Goal: Task Accomplishment & Management: Complete application form

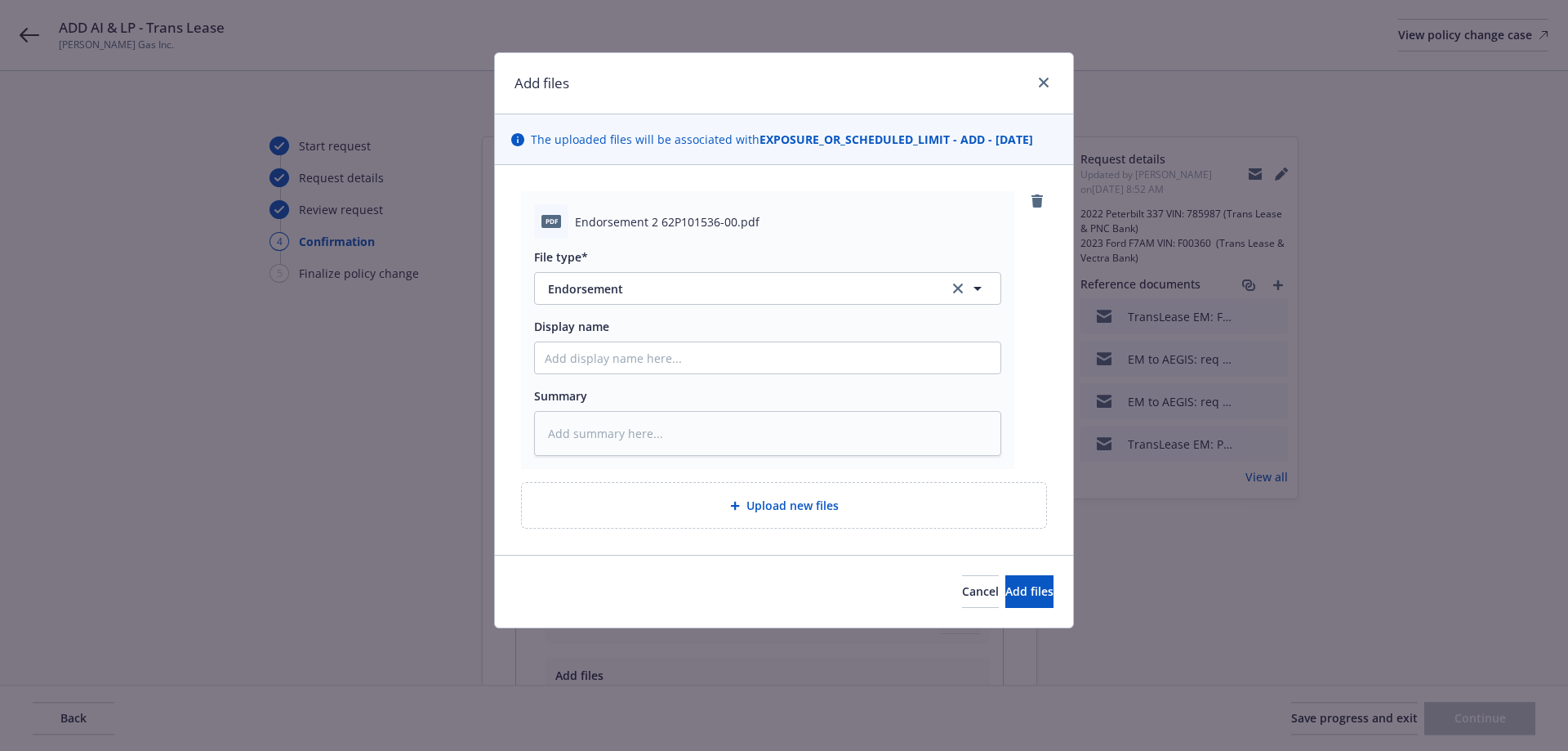
select select "ACCEPTED"
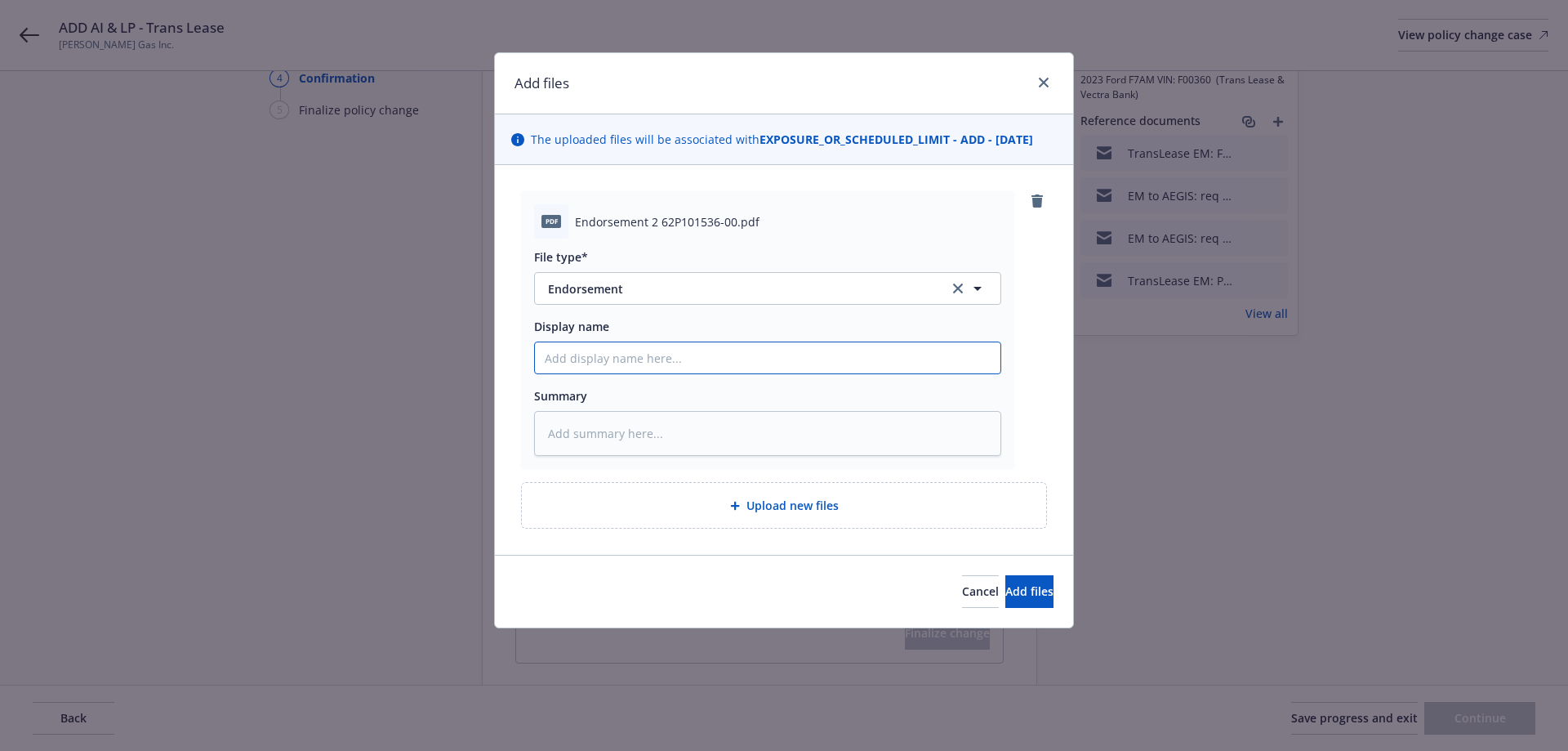
click at [634, 364] on input "Display name" at bounding box center [767, 358] width 465 height 31
click at [595, 362] on input "Display name" at bounding box center [767, 358] width 465 height 31
type input "E"
type textarea "x"
type input "EN"
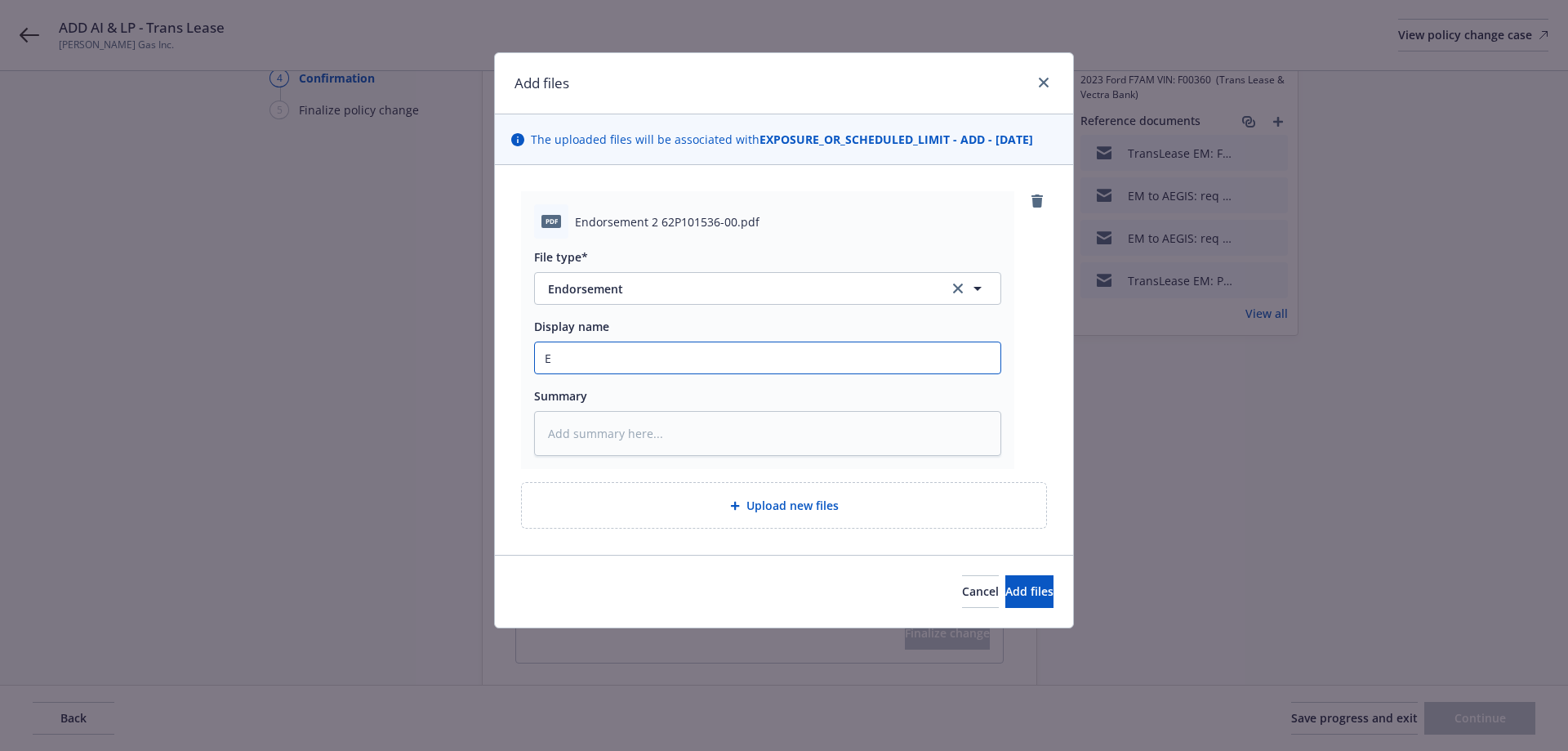
type textarea "x"
type input "END"
type textarea "x"
type input "ENDT"
type textarea "x"
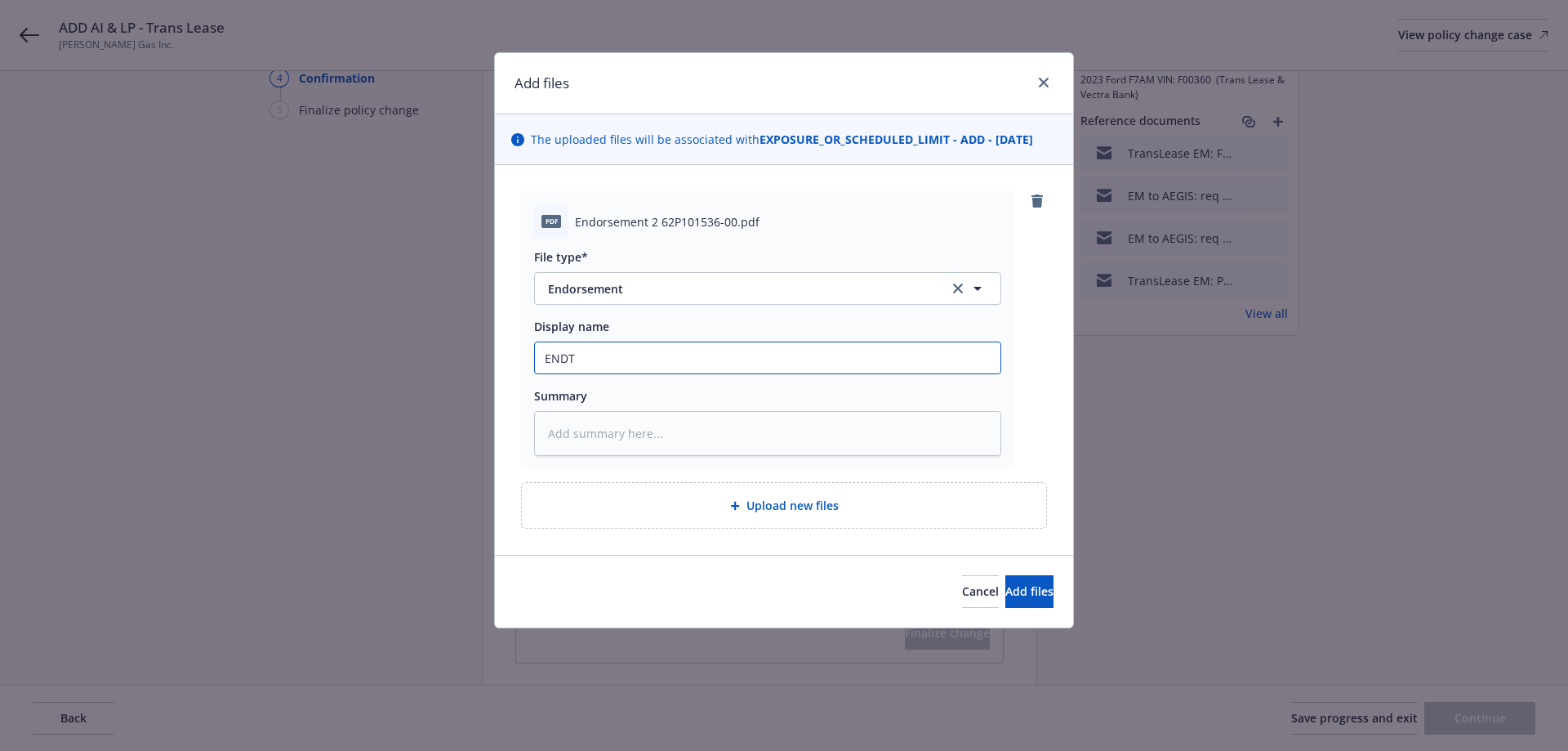
type input "ENDT"
type textarea "x"
type input "ENDT 2"
type textarea "x"
type input "ENDT 2"
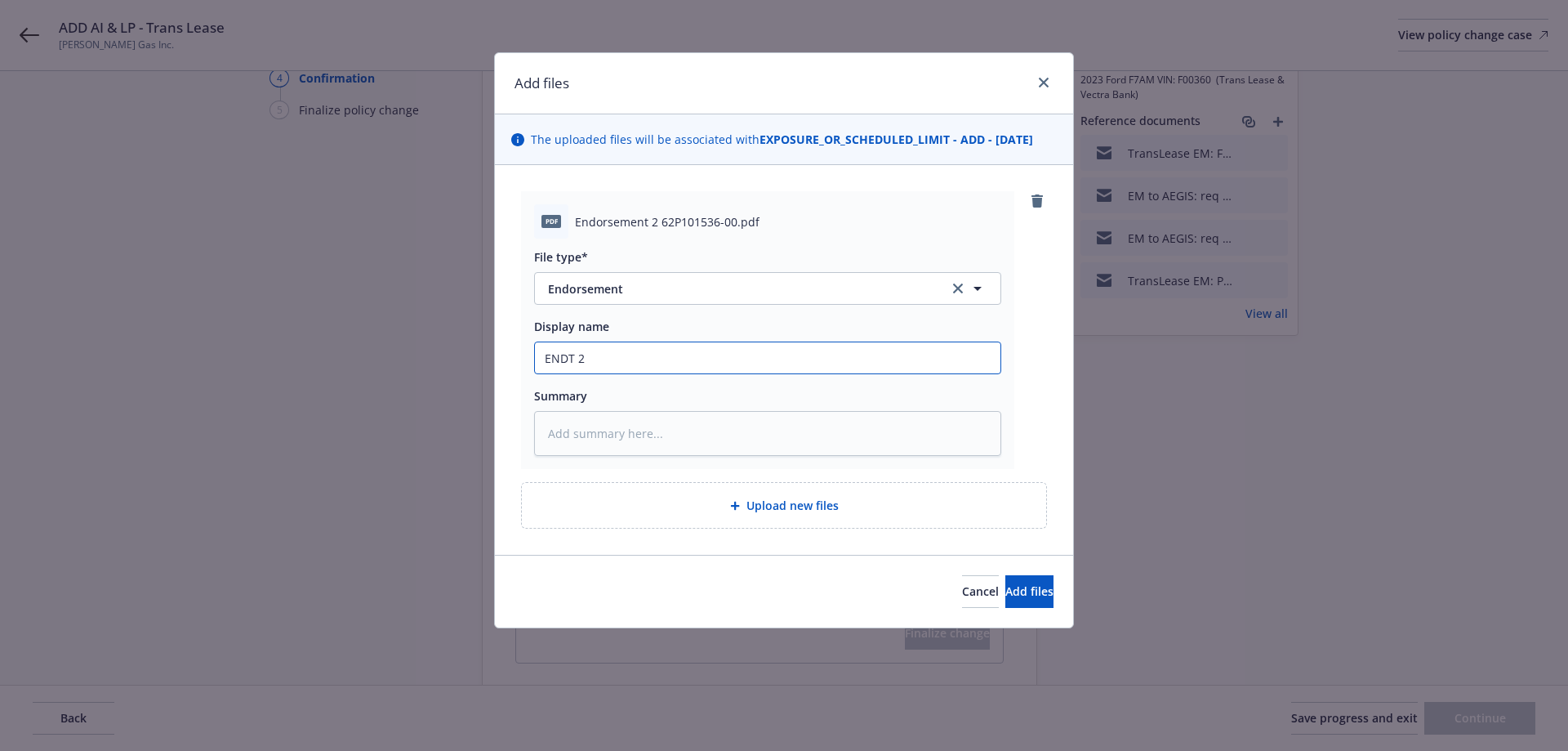
type textarea "x"
type input "ENDT 2 -"
type textarea "x"
type input "ENDT 2 -"
type textarea "x"
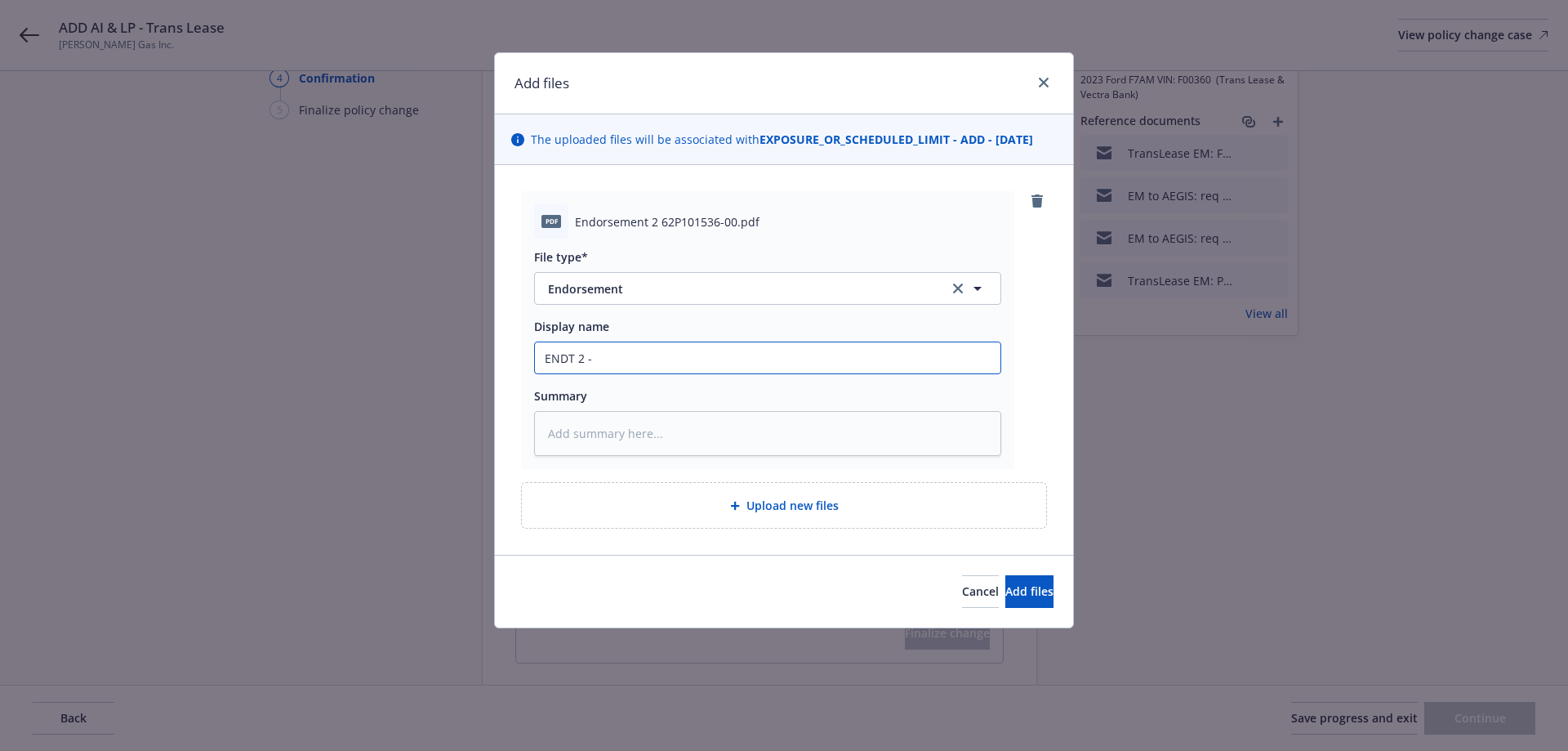
type input "ENDT 2 - A"
type textarea "x"
type input "ENDT 2 - Ad"
type textarea "x"
type input "ENDT 2 - Add"
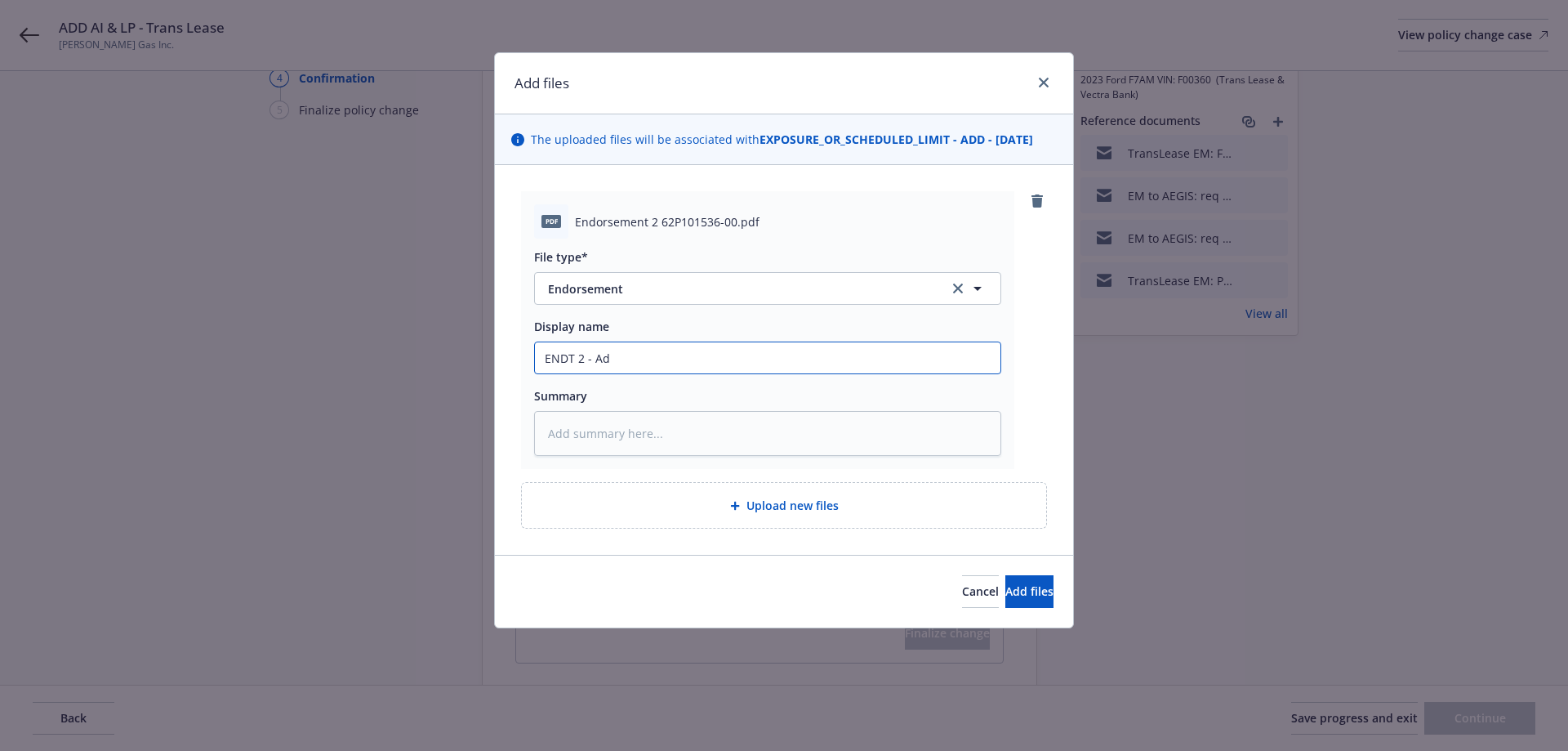
type textarea "x"
type input "ENDT 2 - Add"
type textarea "x"
type input "ENDT 2 - Add A"
type textarea "x"
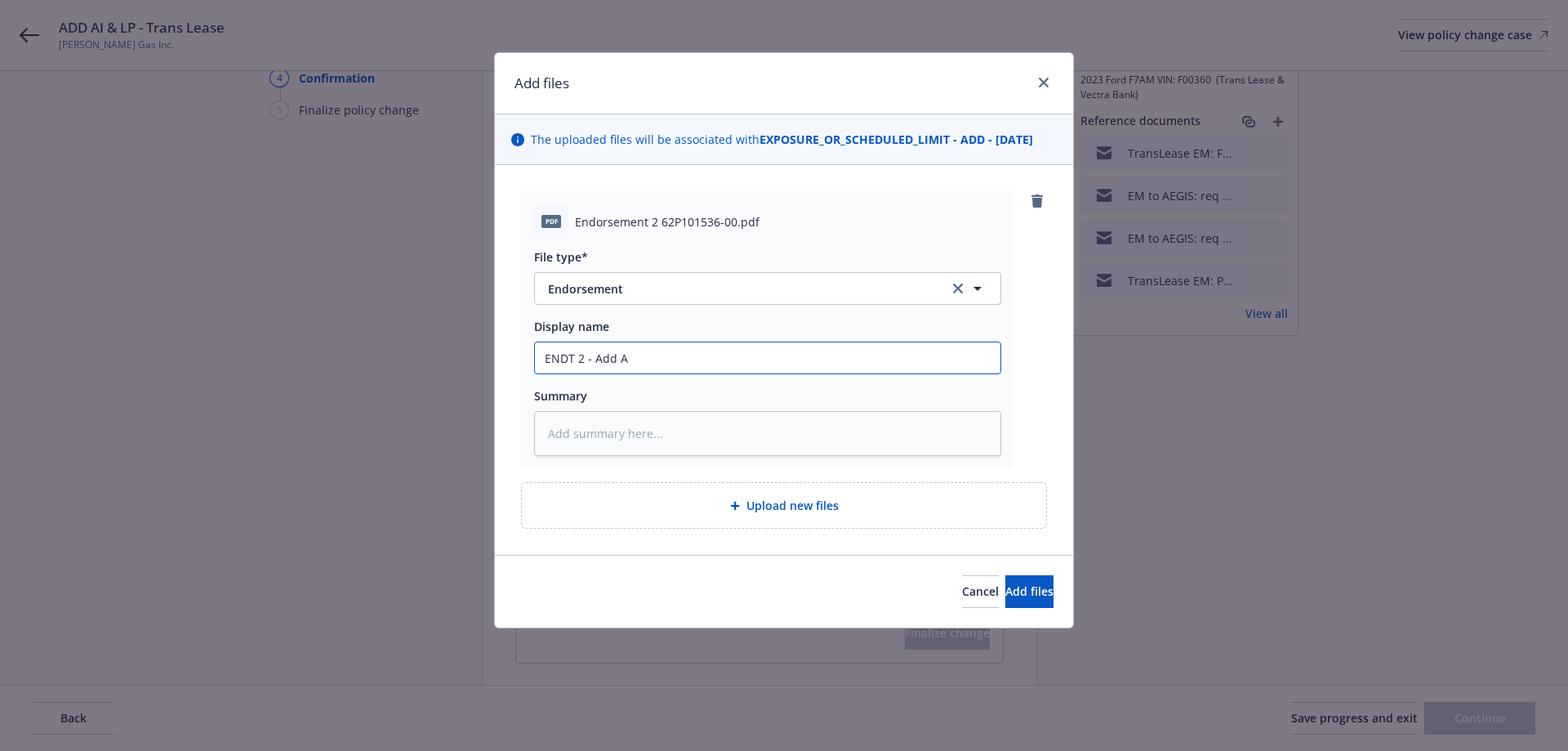
type input "ENDT 2 - Add AI"
type textarea "x"
type input "ENDT 2 - Add AI/"
type textarea "x"
type input "ENDT 2 - Add AI/L"
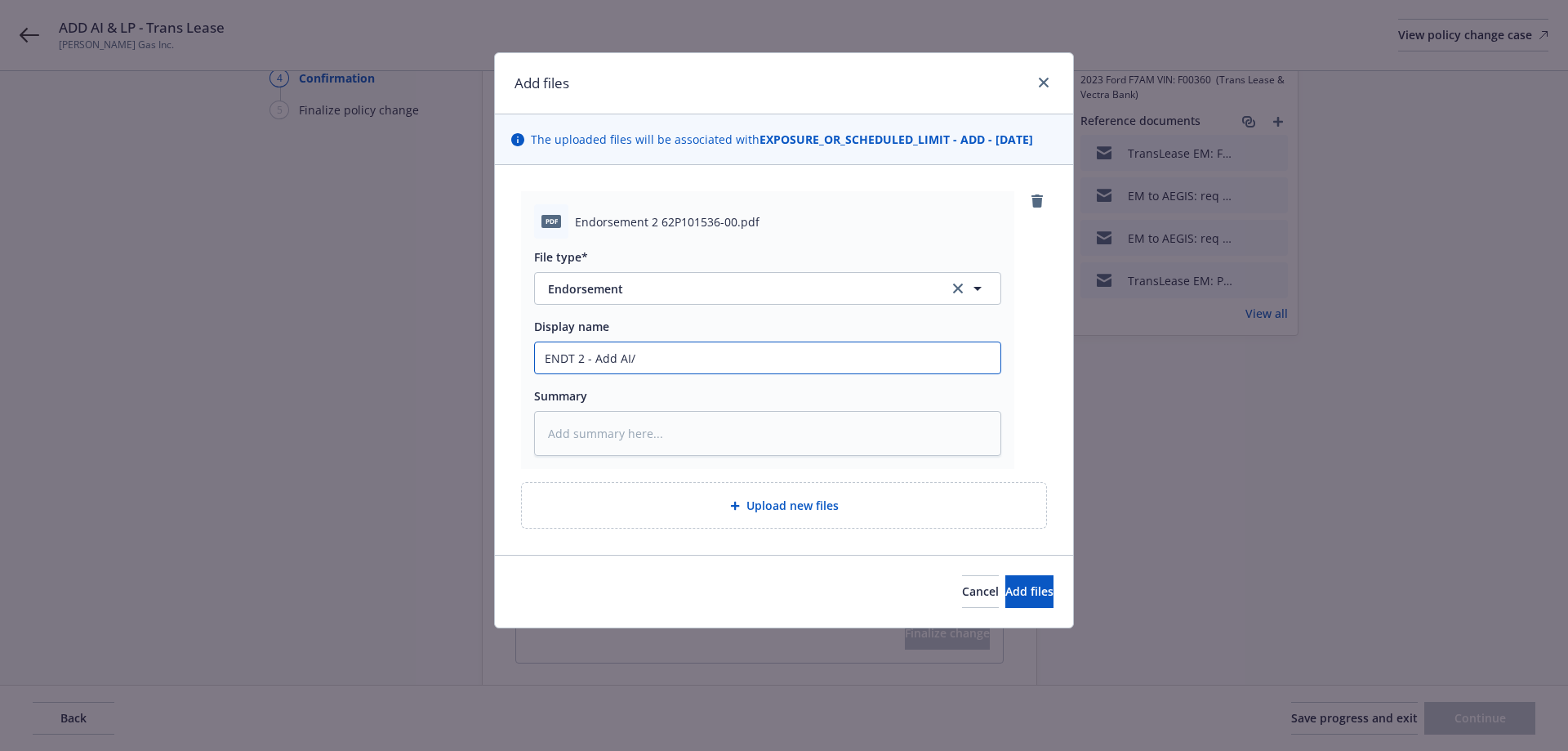
type textarea "x"
type input "ENDT 2 - Add AI/LP"
type textarea "x"
type input "ENDT 2 - Add AI/LP'"
type textarea "x"
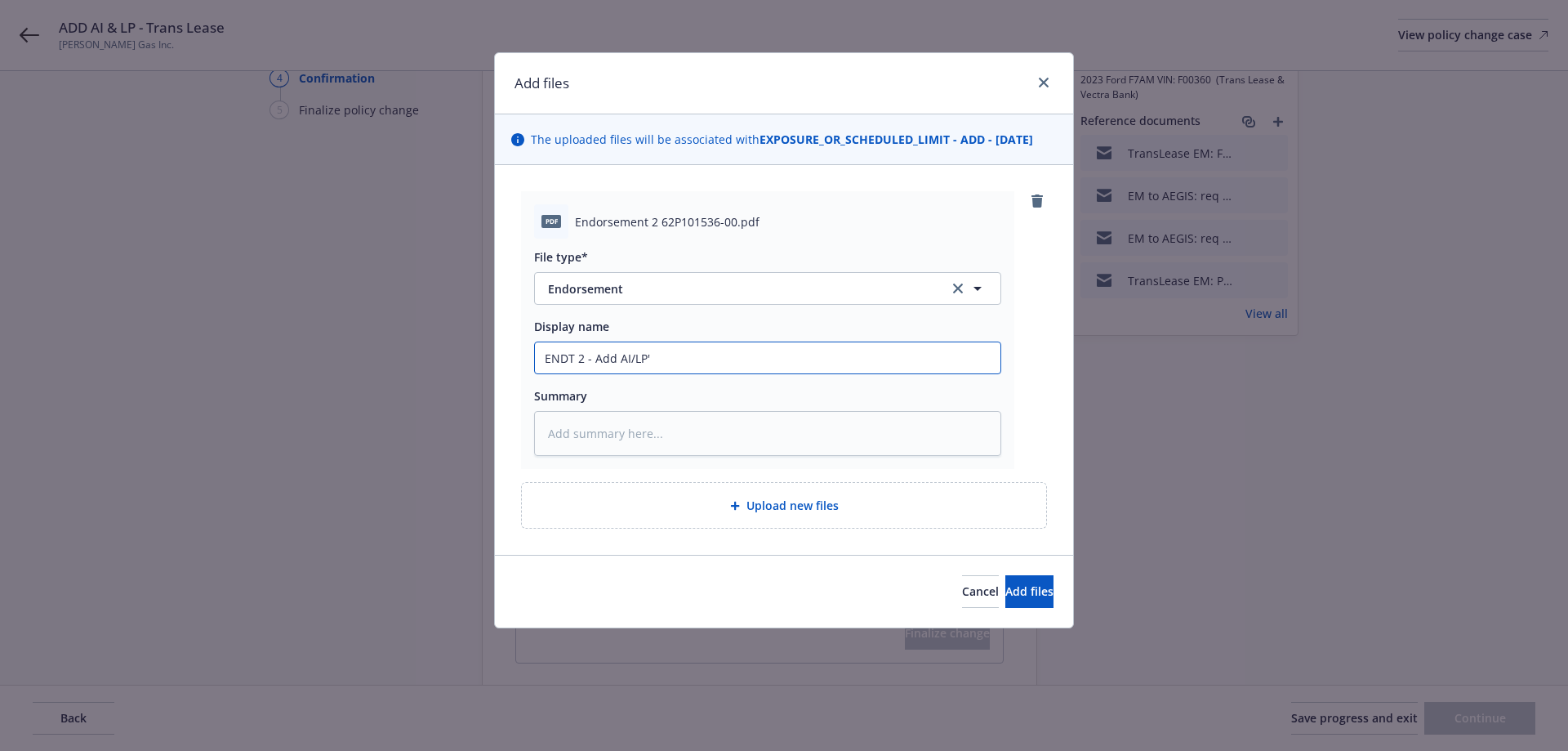
type input "ENDT 2 - Add AI/LP's"
type textarea "x"
type input "ENDT 2 - Add AI/LP's"
type textarea "x"
type input "ENDT 2 - Add AI/LP's 2"
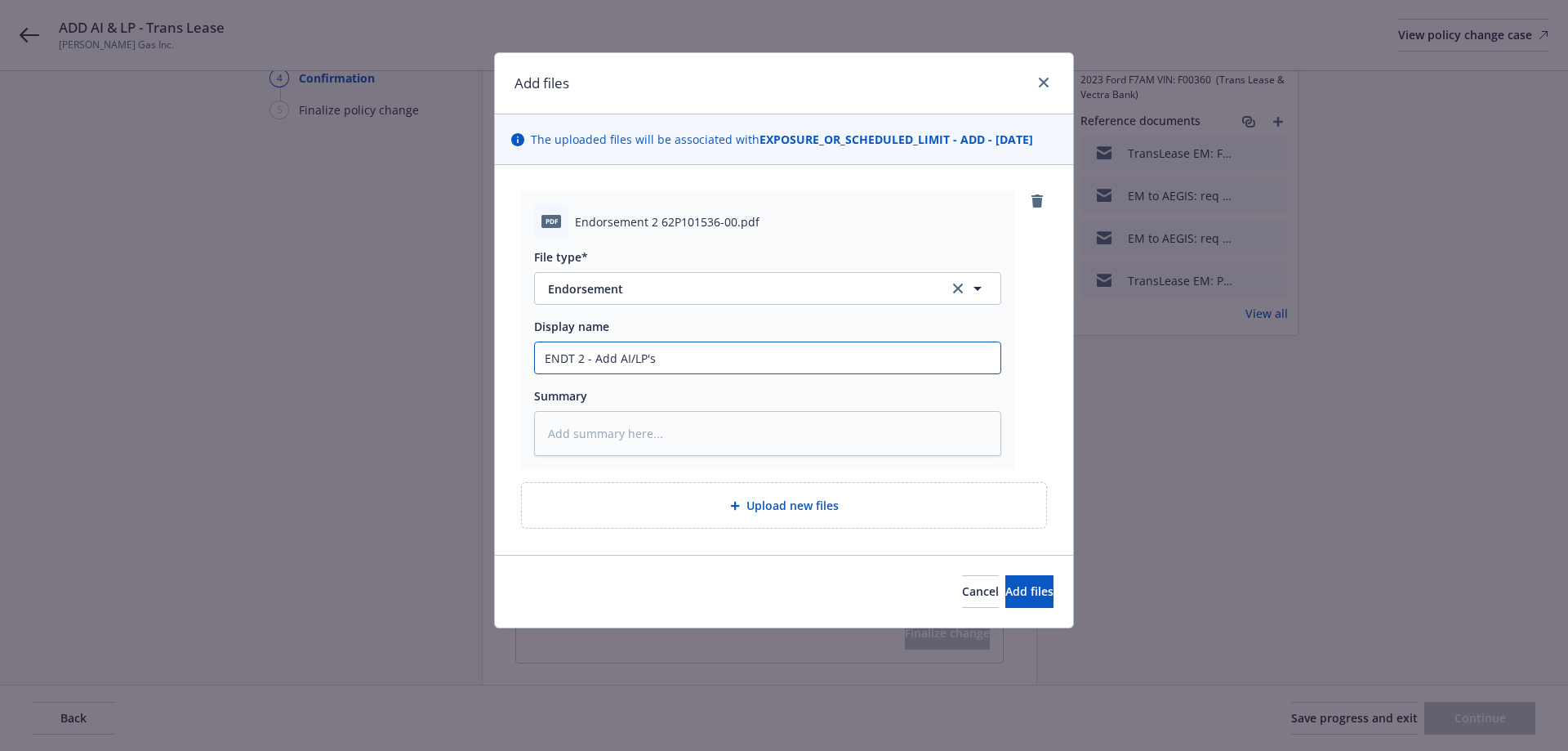
type textarea "x"
type input "ENDT 2 - Add AI/LP's 20"
type textarea "x"
type input "ENDT 2 - Add AI/LP's 202"
type textarea "x"
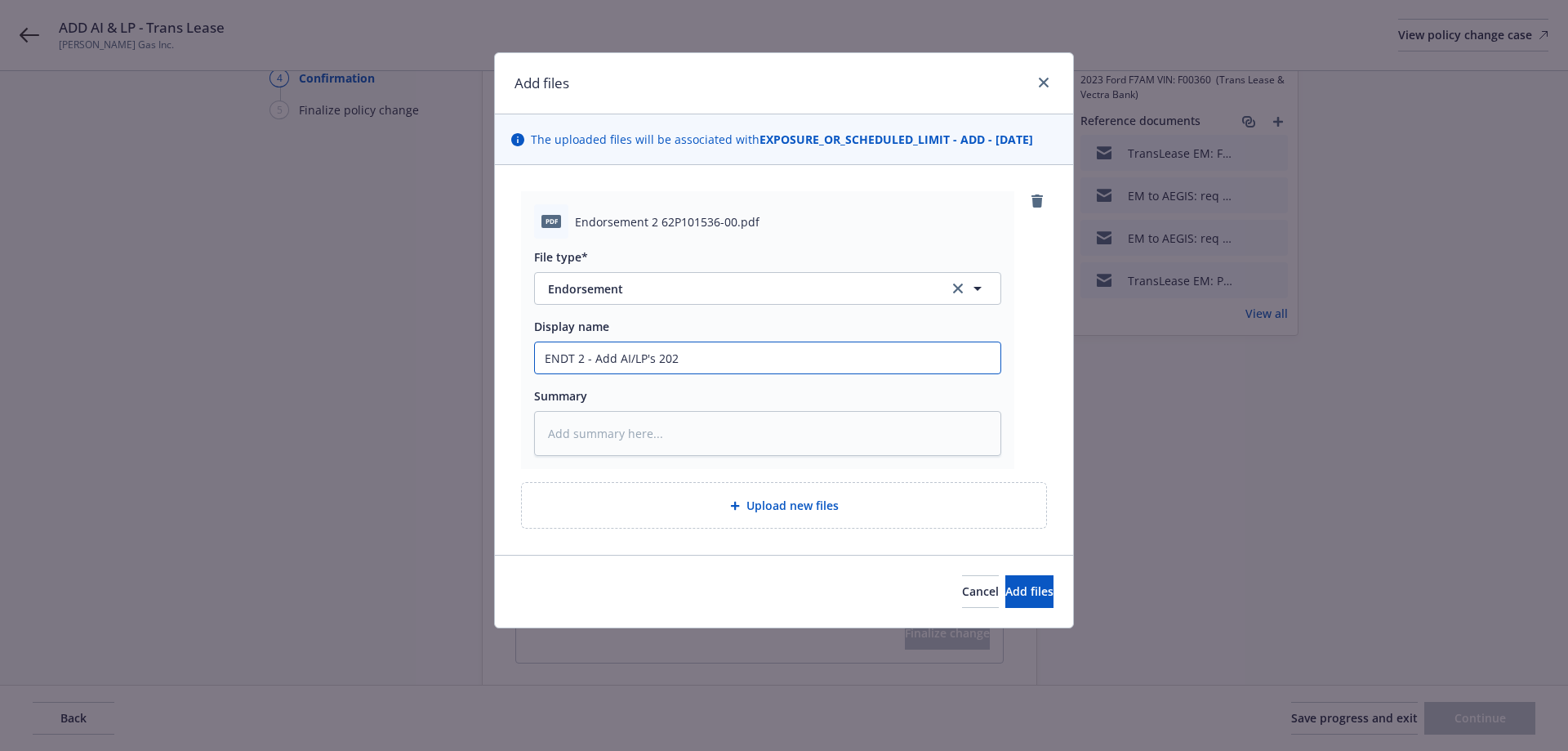
type input "ENDT 2 - Add AI/LP's 2022"
type textarea "x"
type input "ENDT 2 - Add AI/LP's 2022"
type textarea "x"
type input "ENDT 2 - Add AI/LP's 2022 P"
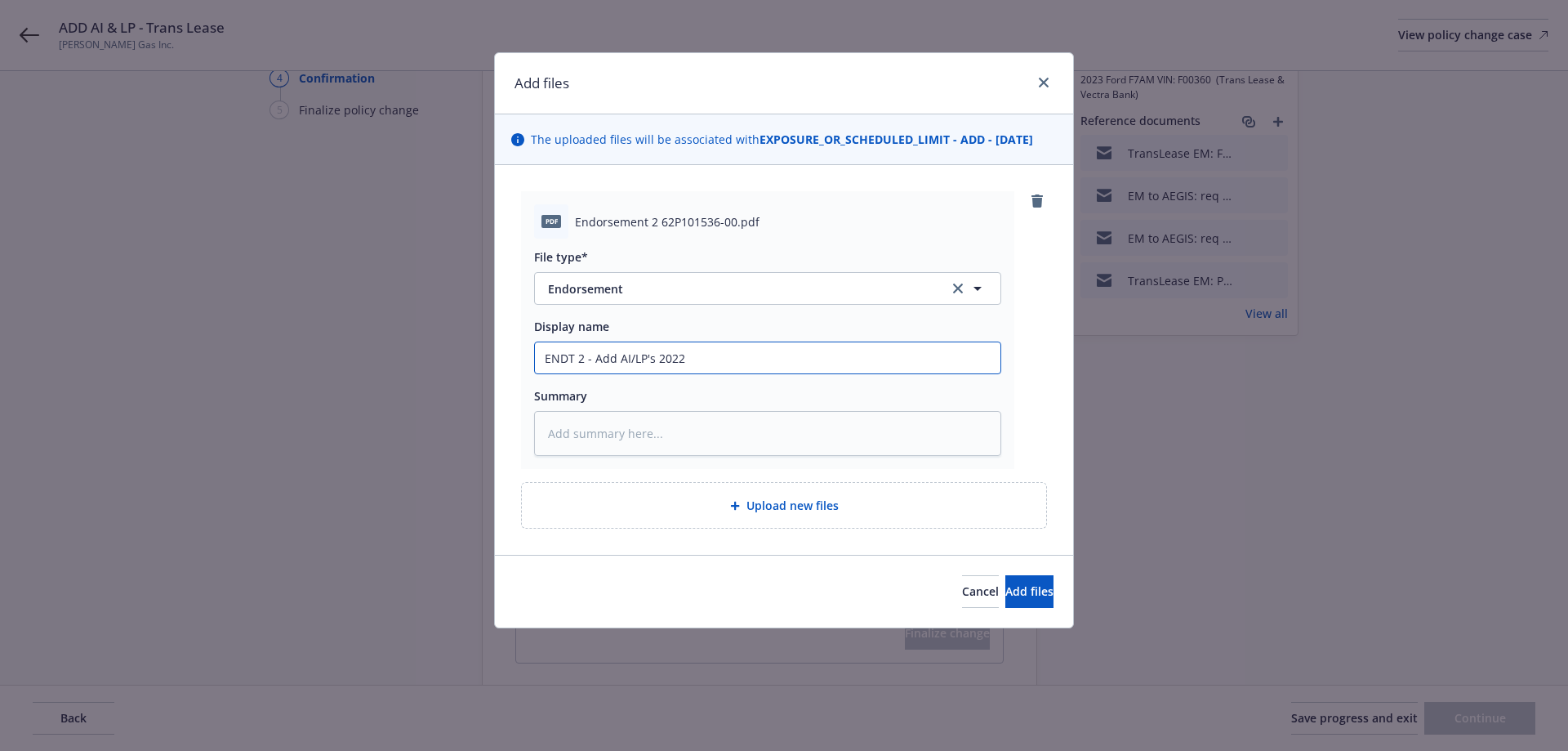
type textarea "x"
type input "ENDT 2 - Add AI/LP's 2022 Pe"
type textarea "x"
type input "ENDT 2 - Add AI/LP's 2022 Per"
type textarea "x"
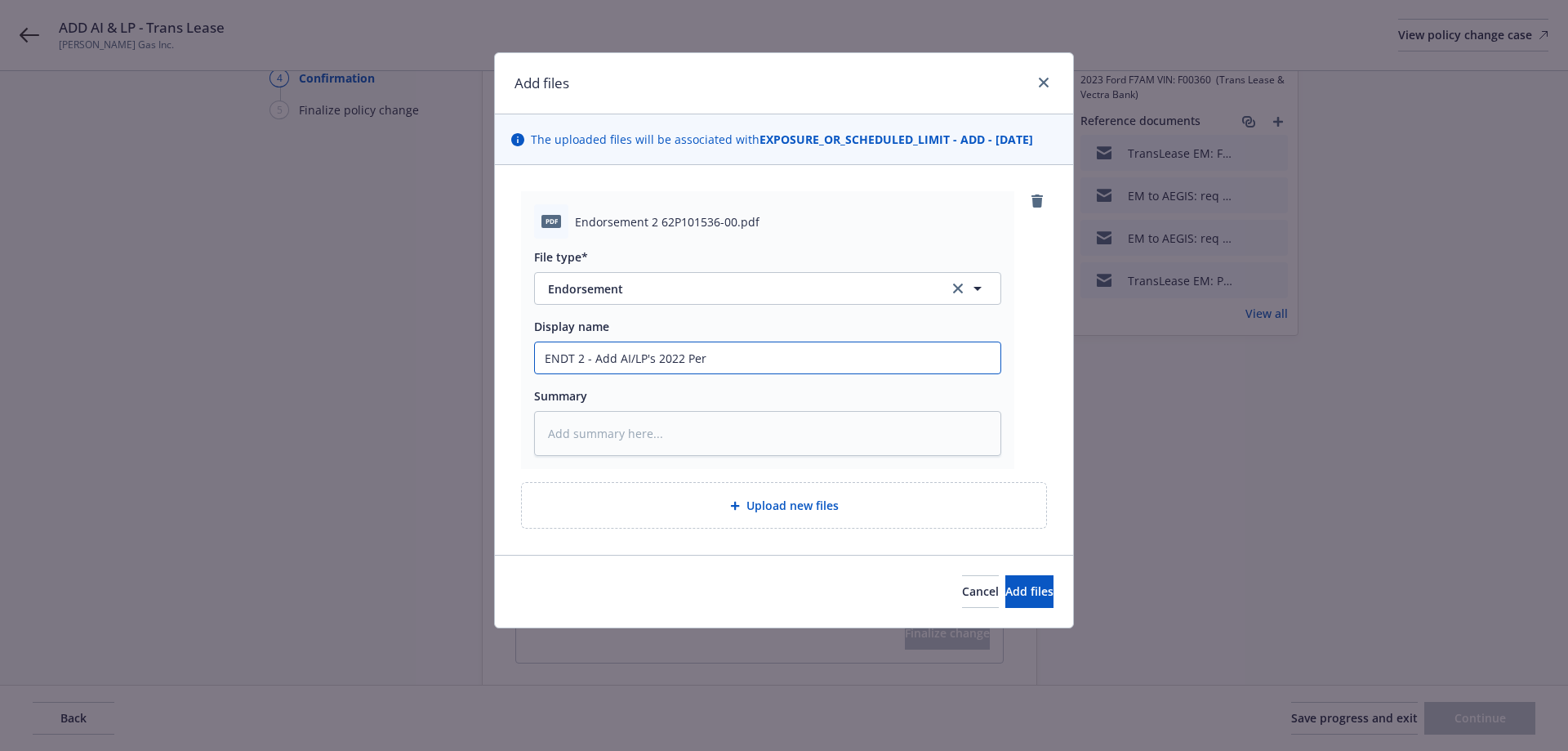
type input "ENDT 2 - Add AI/LP's 2022 Pert"
type textarea "x"
type input "ENDT 2 - Add AI/LP's 2022 Perte"
type textarea "x"
type input "ENDT 2 - Add AI/LP's 2022 [PERSON_NAME]"
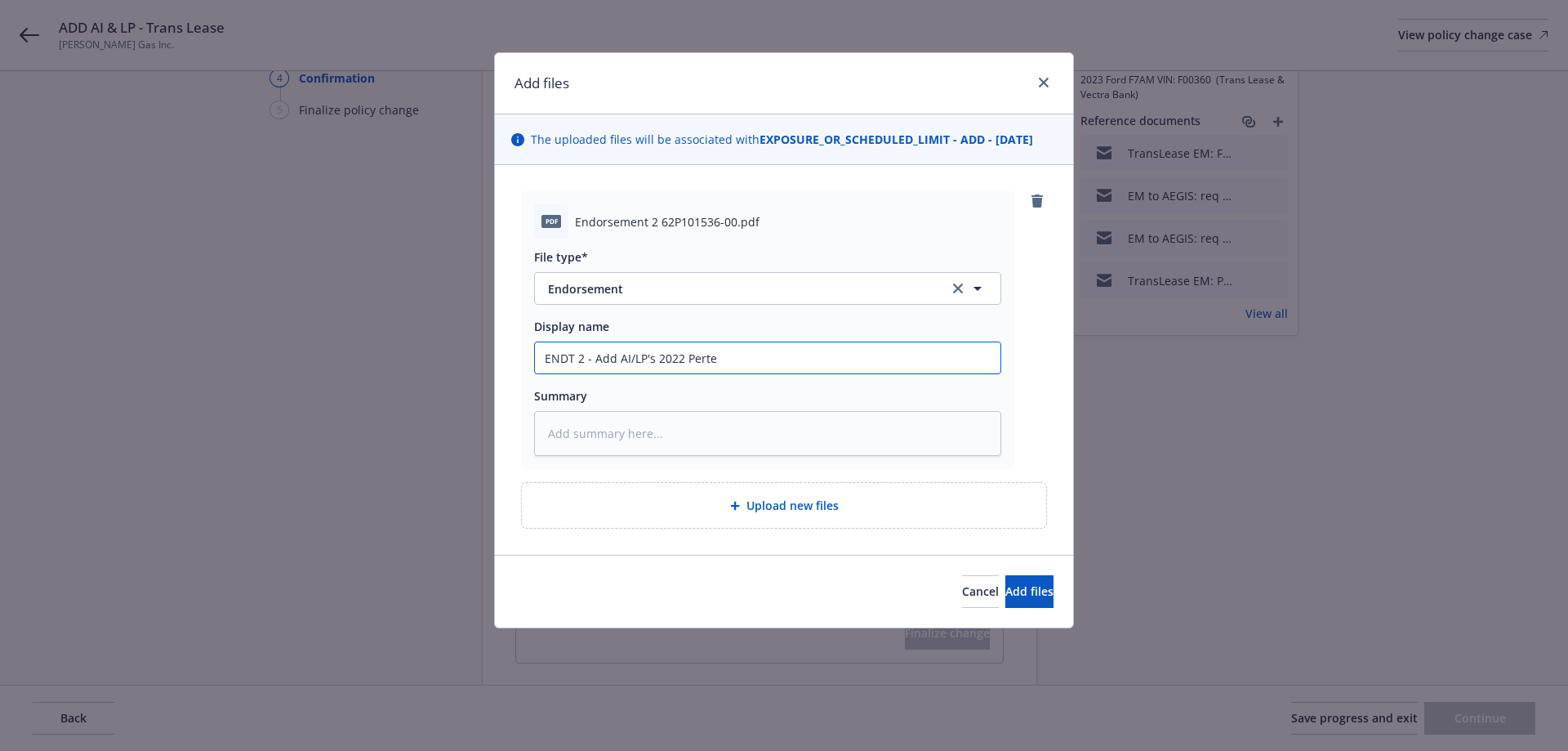
type textarea "x"
type input "ENDT 2 - Add AI/LP's 2022 Perterb"
type textarea "x"
type input "ENDT 2 - Add AI/LP's 2022 Perterbi"
type textarea "x"
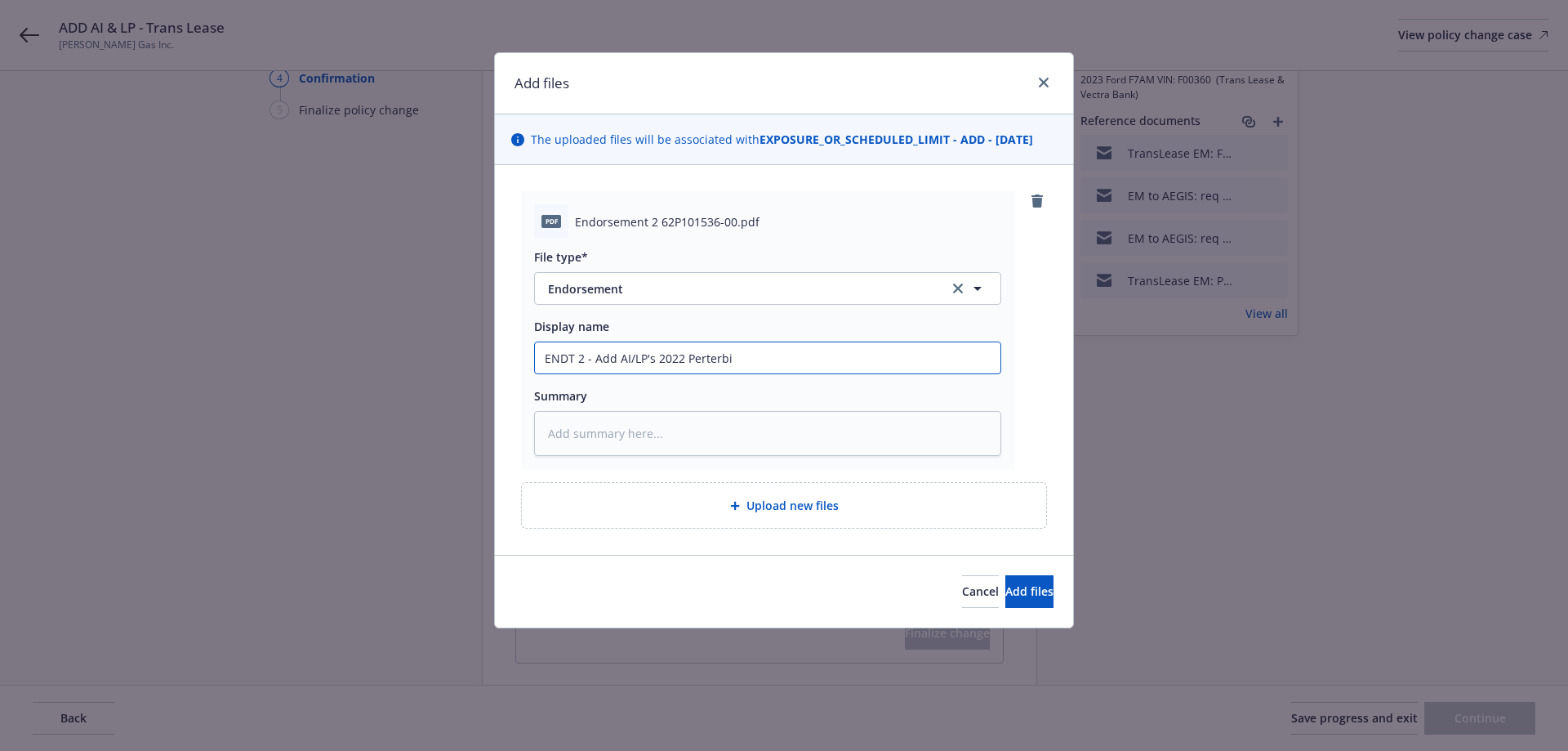
type input "ENDT 2 - Add AI/LP's 2022 Perterbil"
type textarea "x"
type input "ENDT 2 - Add AI/LP's 2022 Perterbilt"
type textarea "x"
type input "ENDT 2 - Add AI/LP's 2022 Perterbilt"
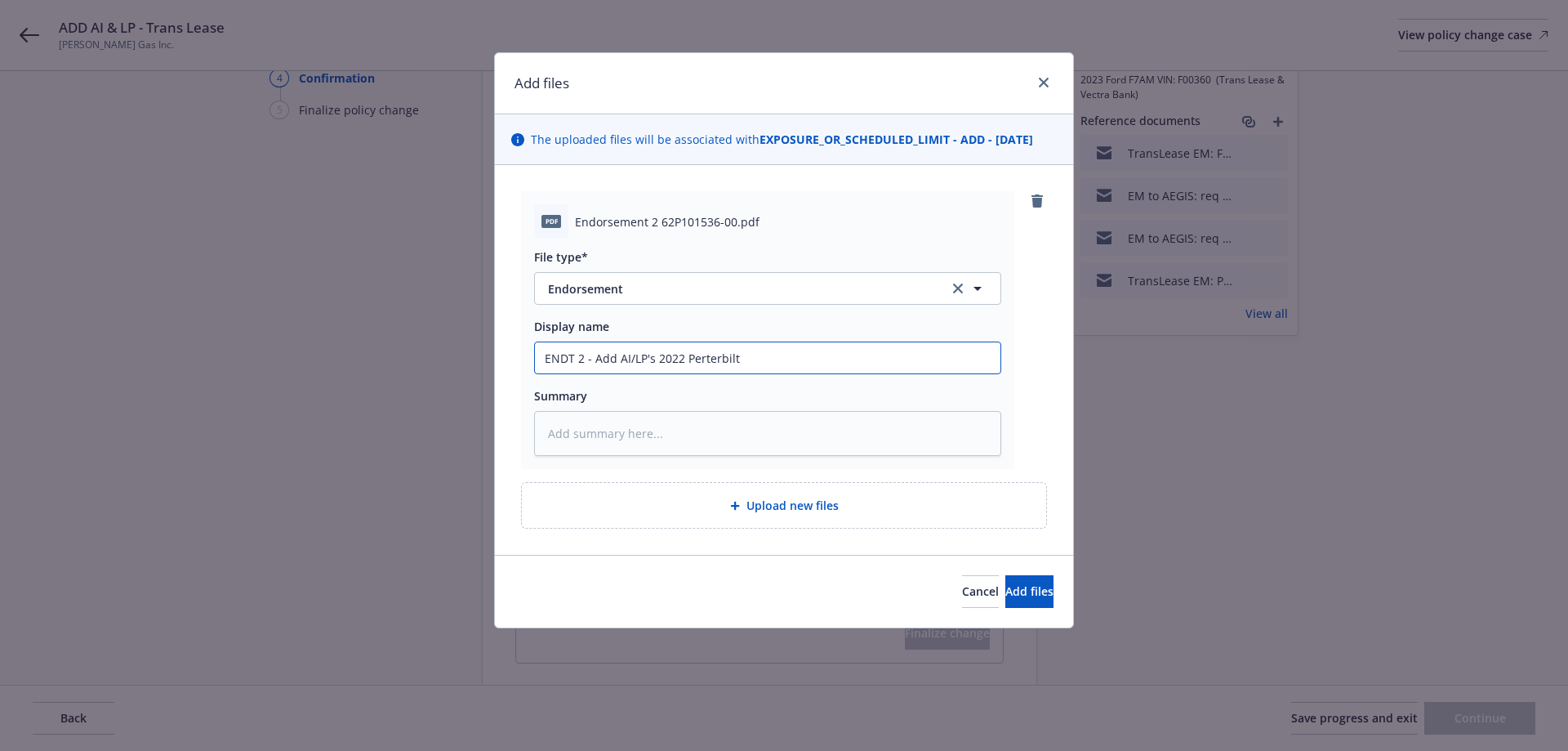
type textarea "x"
type input "ENDT 2 - Add AI/LP's 2022 Perterbilt a"
type textarea "x"
type input "ENDT 2 - Add AI/LP's 2022 Perterbilt an"
type textarea "x"
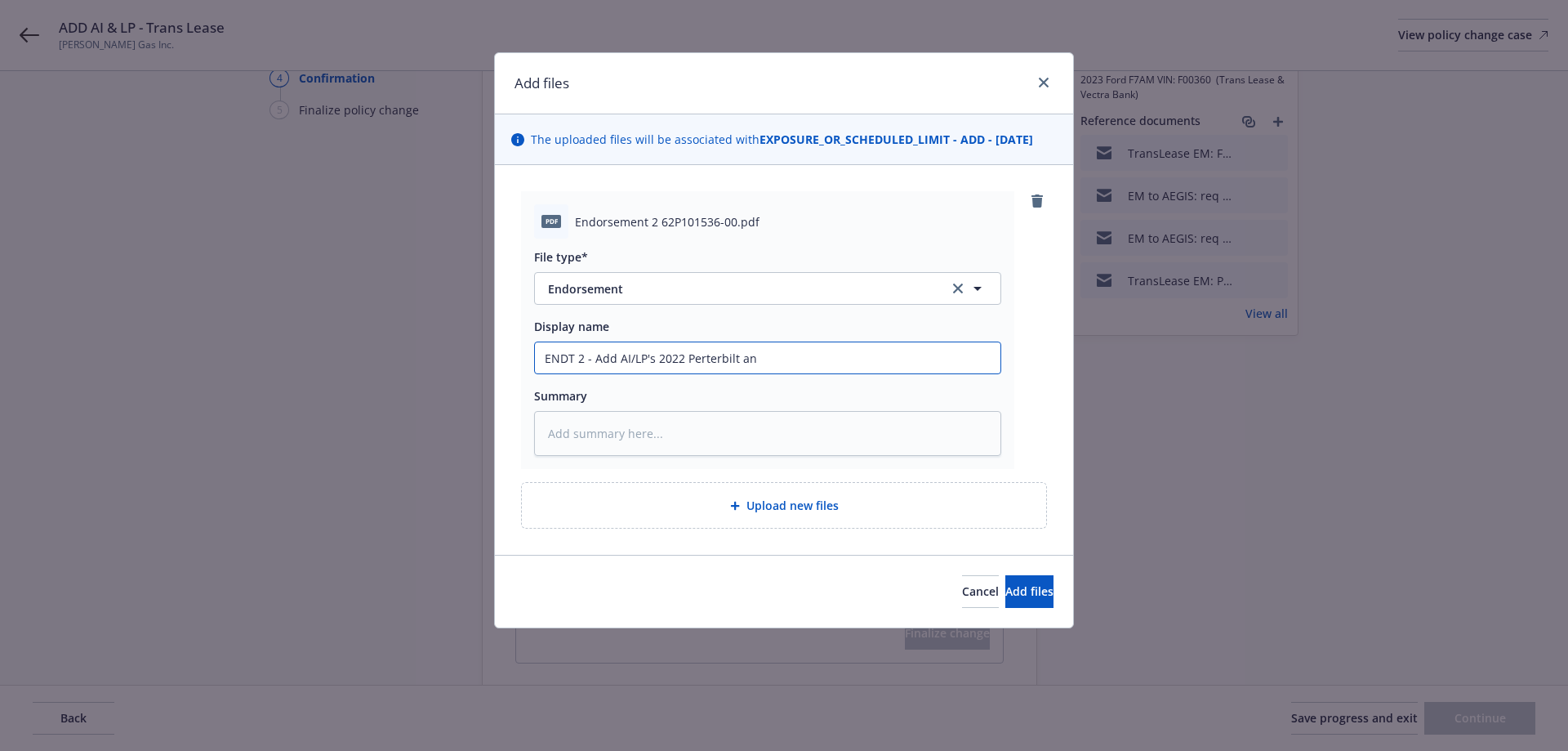
type input "ENDT 2 - Add AI/LP's 2022 Perterbilt and"
type textarea "x"
type input "ENDT 2 - Add AI/LP's 2022 Perterbilt and"
type textarea "x"
type input "ENDT 2 - Add AI/LP's 2022 Perterbilt and 2"
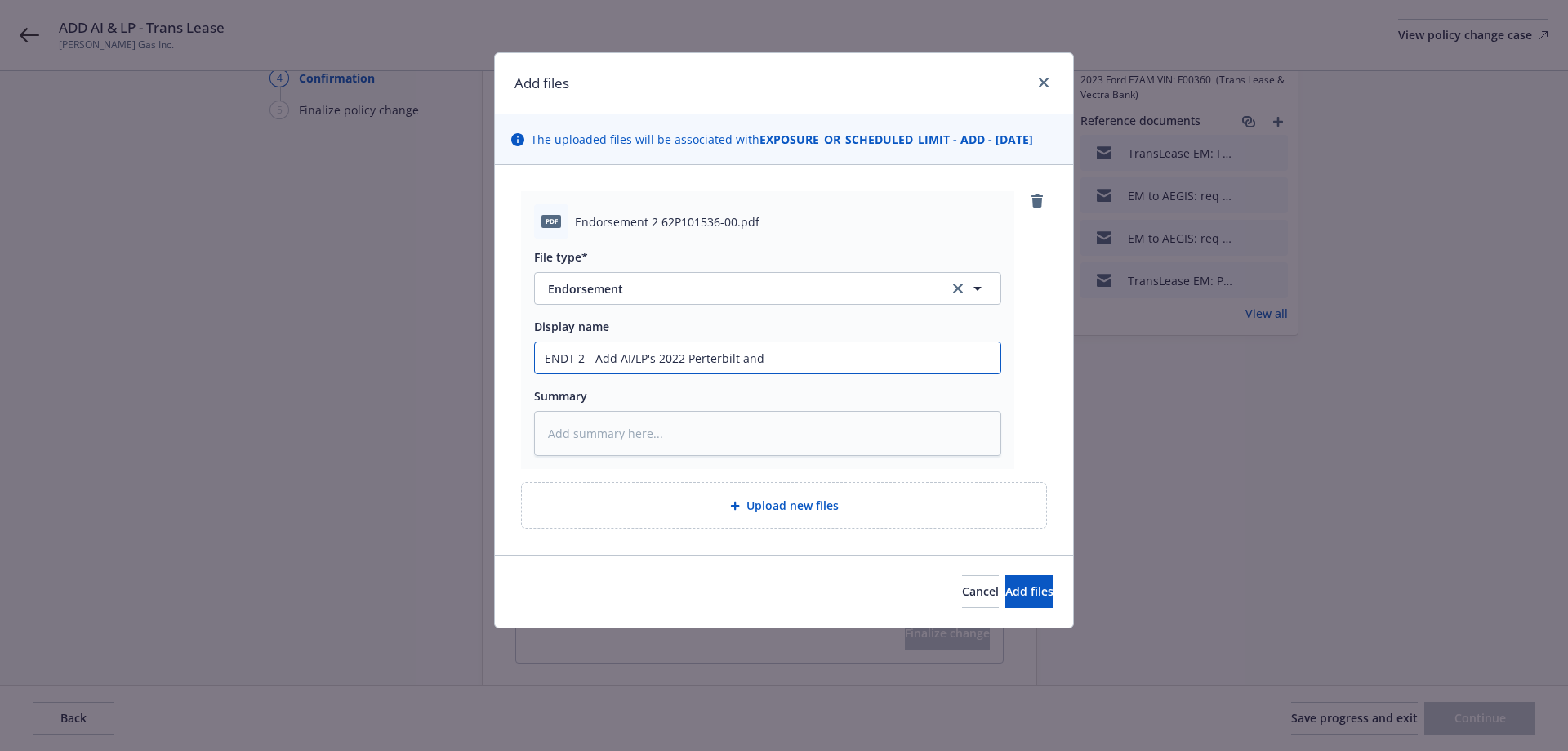
type textarea "x"
type input "ENDT 2 - Add AI/LP's 2022 Perterbilt and 23"
type textarea "x"
type input "ENDT 2 - Add AI/LP's 2022 Perterbilt and 23"
type textarea "x"
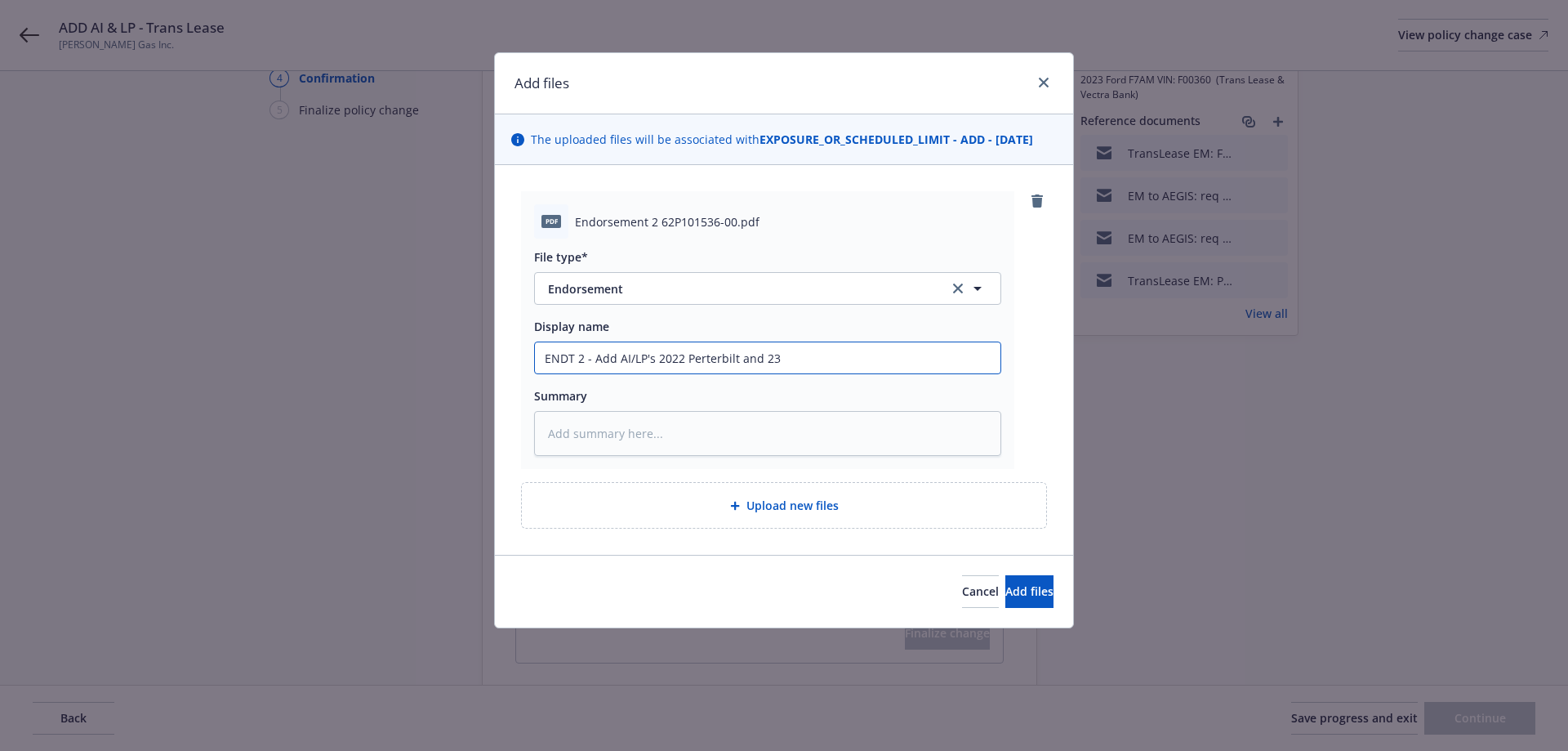
type input "ENDT 2 - Add AI/LP's 2022 Perterbilt and 23 F"
type textarea "x"
type input "ENDT 2 - Add AI/LP's 2022 Perterbilt and 23 Fo"
type textarea "x"
type input "ENDT 2 - Add AI/LP's 2022 Perterbilt and 23 For"
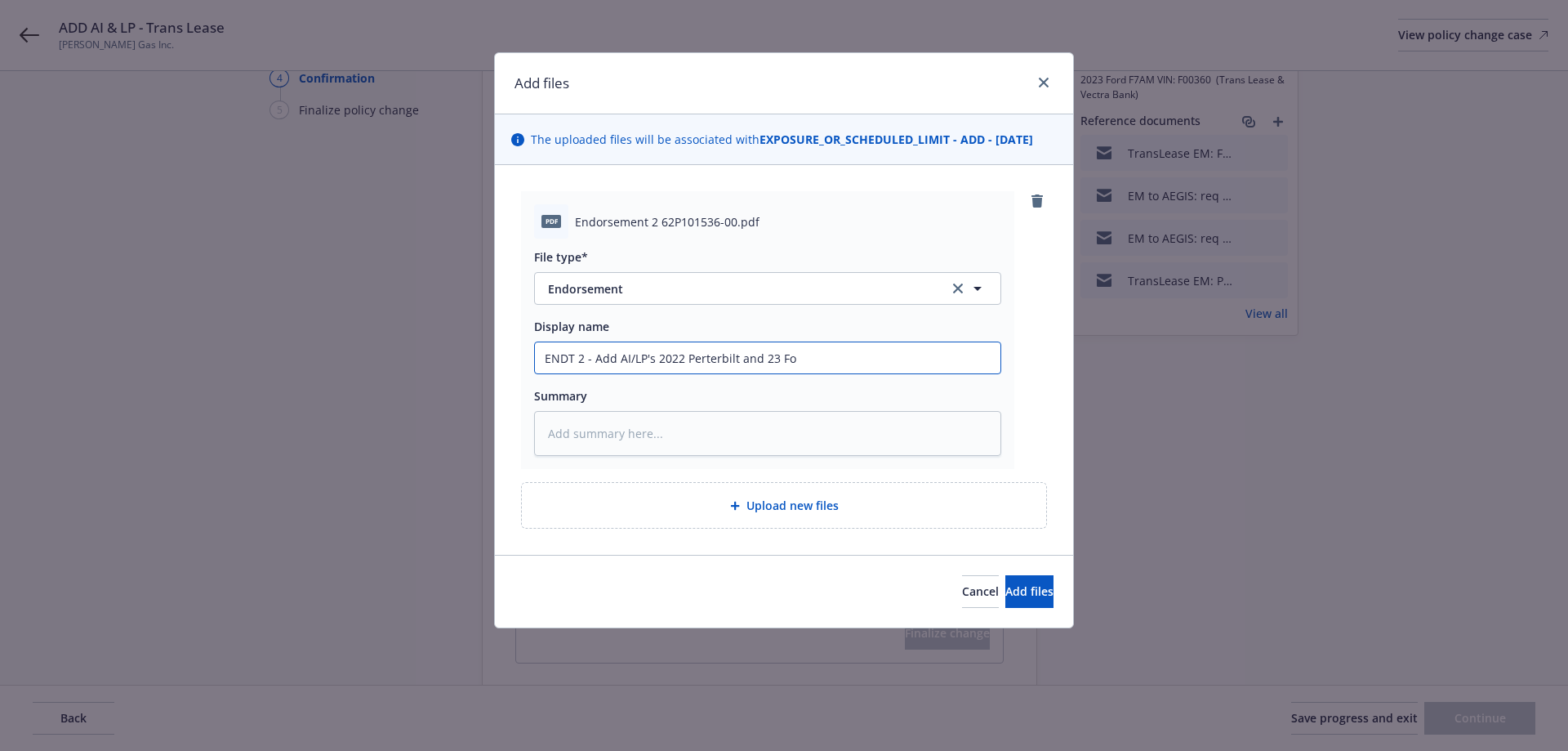
type textarea "x"
type input "ENDT 2 - Add AI/LP's 2022 Perterbilt and 23 Ford"
type textarea "x"
type input "ENDT 2 - Add AI/LP's 2022 Perterbilt and 23 Ford"
type textarea "x"
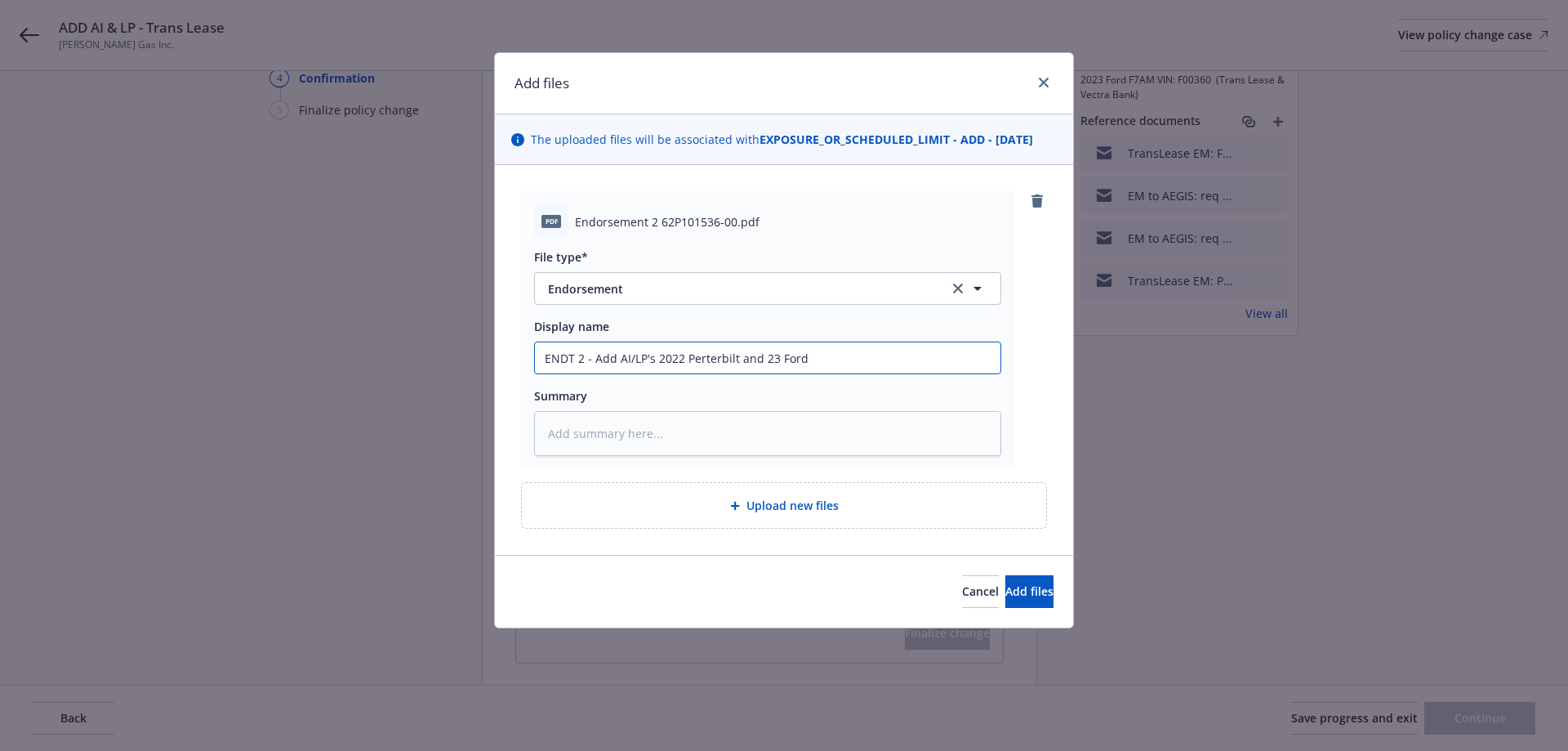
type input "ENDT 2 - Add AI/LP's 2022 Perterbilt and 23 Ford F"
type textarea "x"
type input "ENDT 2 - Add AI/LP's 2022 Perterbilt and 23 Ford F7"
type textarea "x"
type input "ENDT 2 - Add AI/LP's 2022 Perterbilt and 23 Ford F7A"
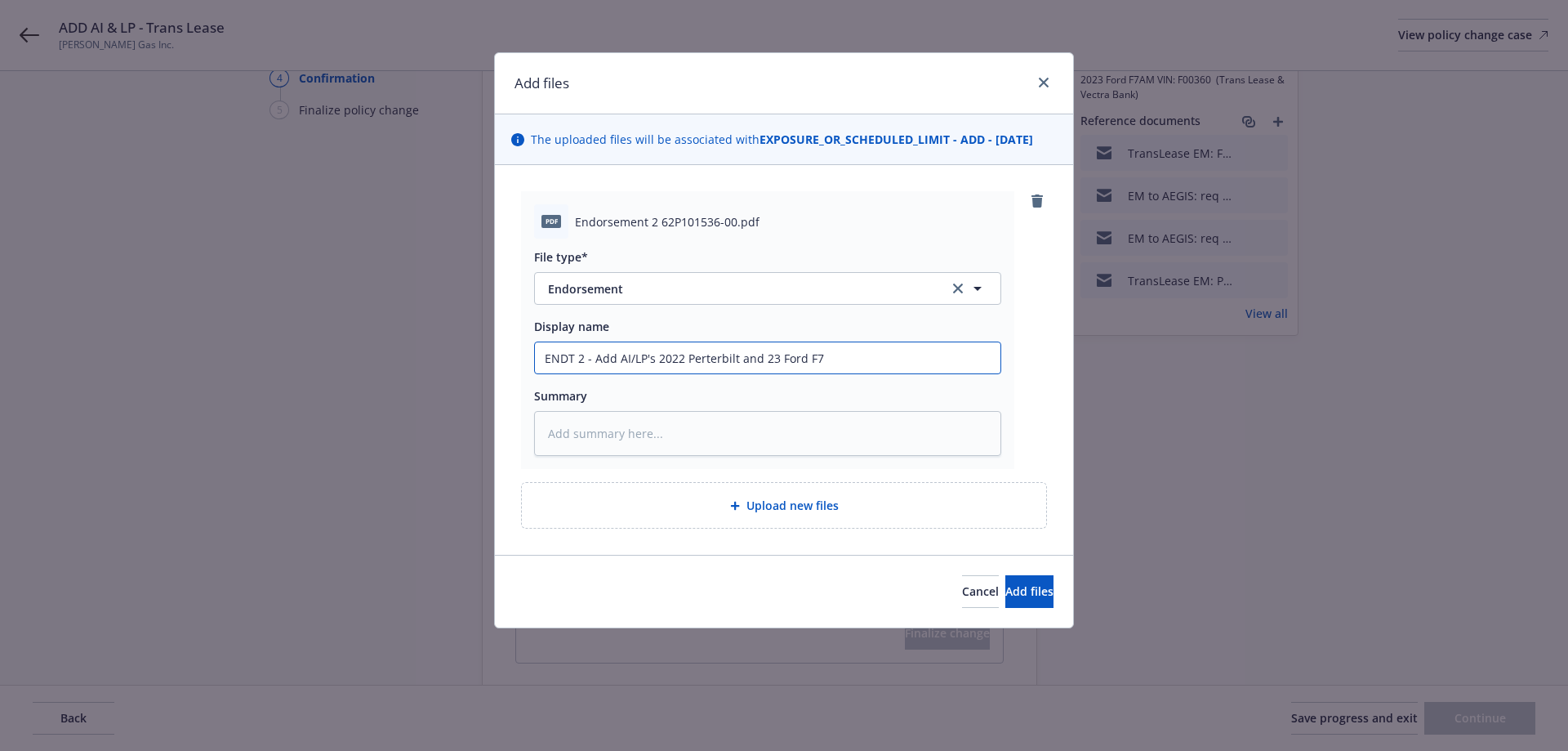
type textarea "x"
type input "ENDT 2 - Add AI/LP's 2022 Perterbilt and 23 Ford F7AM"
type textarea "x"
type input "ENDT 2 - Add AI/LP's 2022 Perterbilt and 23 Ford F7AM"
type textarea "x"
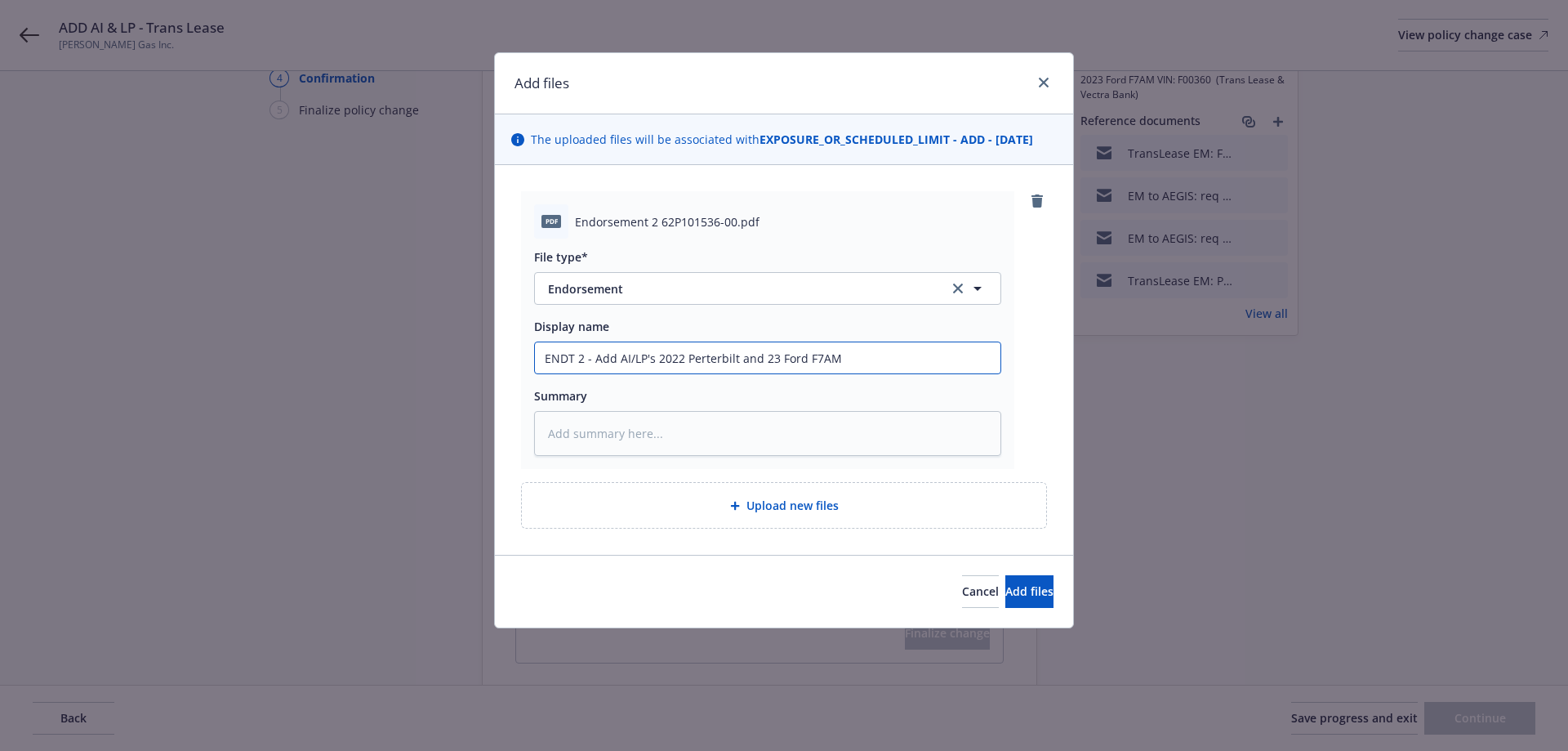
click at [737, 345] on input "ENDT 2 - Add AI/LP's 2022 Perterbilt and 23 Ford F7AM" at bounding box center [767, 358] width 465 height 31
type input "ENDT 2 - Add AI/LP's 2022 Perterbilt 'and 23 Ford F7AM"
type textarea "x"
type input "ENDT 2 - Add AI/LP's 2022 Perterbilt '5and 23 Ford F7AM"
type textarea "x"
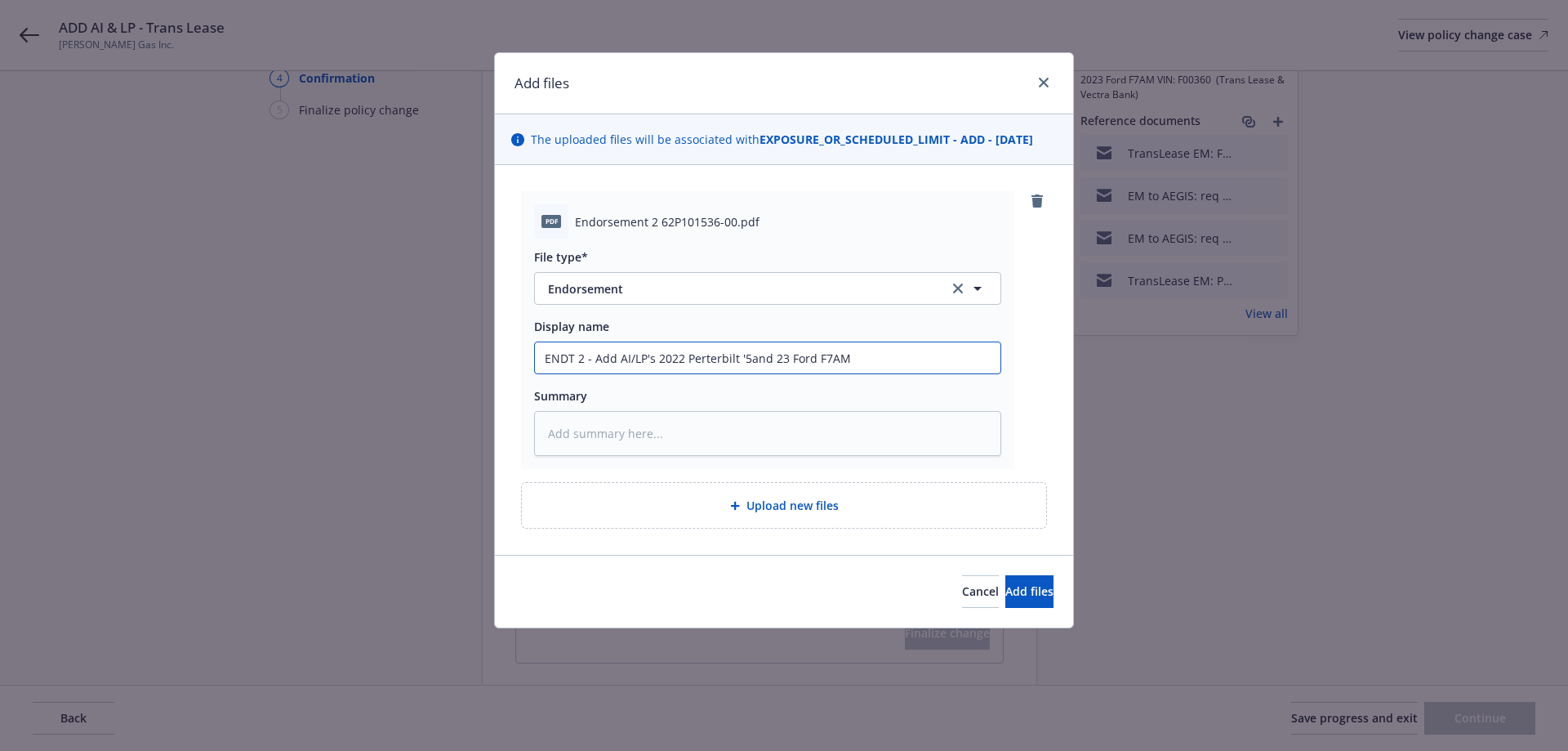
type input "ENDT 2 - Add AI/LP's 2022 Perterbilt '59and 23 Ford F7AM"
type textarea "x"
type input "ENDT 2 - Add AI/LP's 2022 Perterbilt '598and 23 Ford F7AM"
type textarea "x"
type input "ENDT 2 - Add AI/LP's 2022 Perterbilt '5987and 23 Ford F7AM"
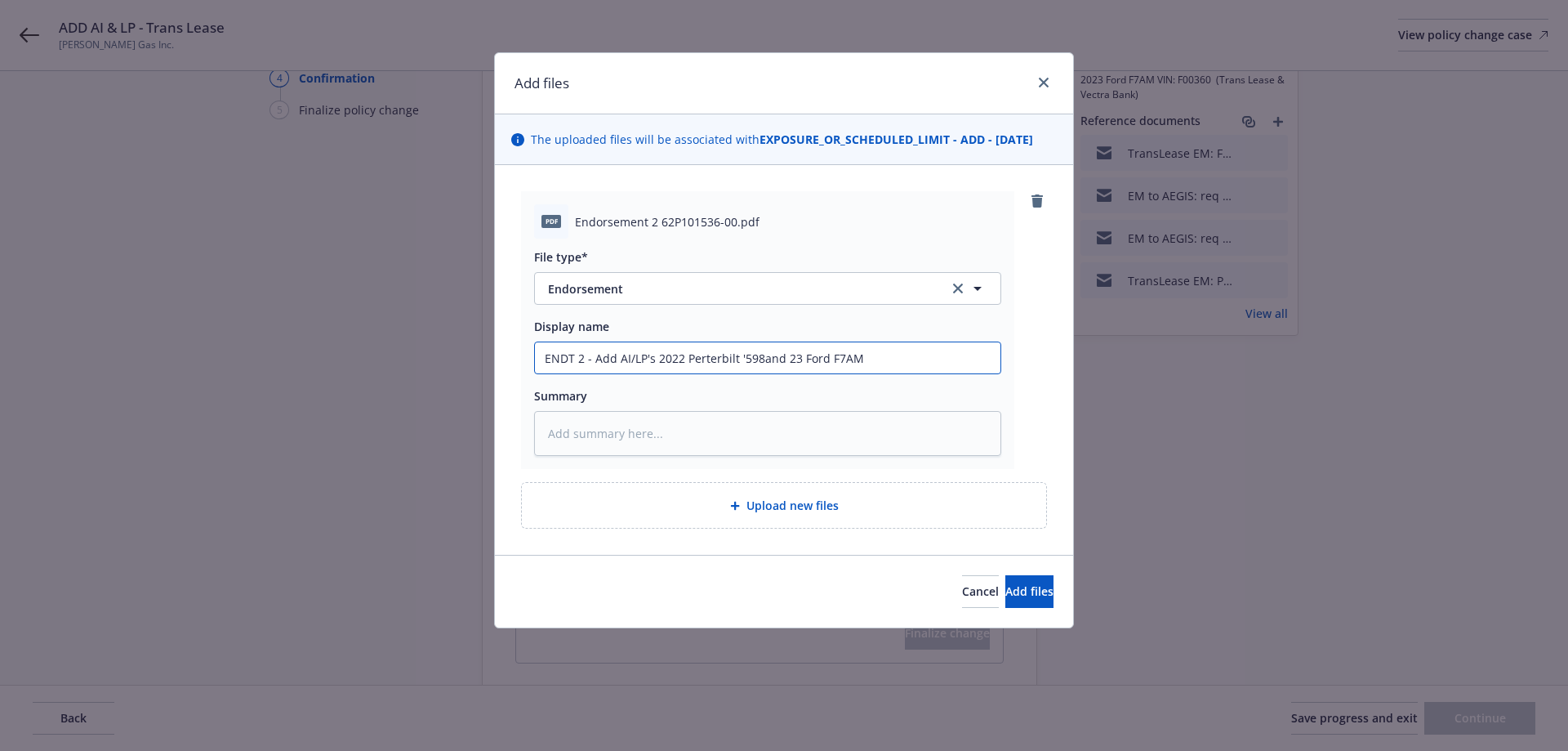
type textarea "x"
type input "ENDT 2 - Add AI/LP's 2022 Perterbilt '5987 and 23 Ford F7AM"
type textarea "x"
click at [915, 347] on input "ENDT 2 - Add AI/LP's 2022 Perterbilt '5987 and 23 Ford F7AM" at bounding box center [767, 358] width 465 height 31
type input "ENDT 2 - Add AI/LP's 2022 Perterbilt '5987 and 23 Ford F7AM"
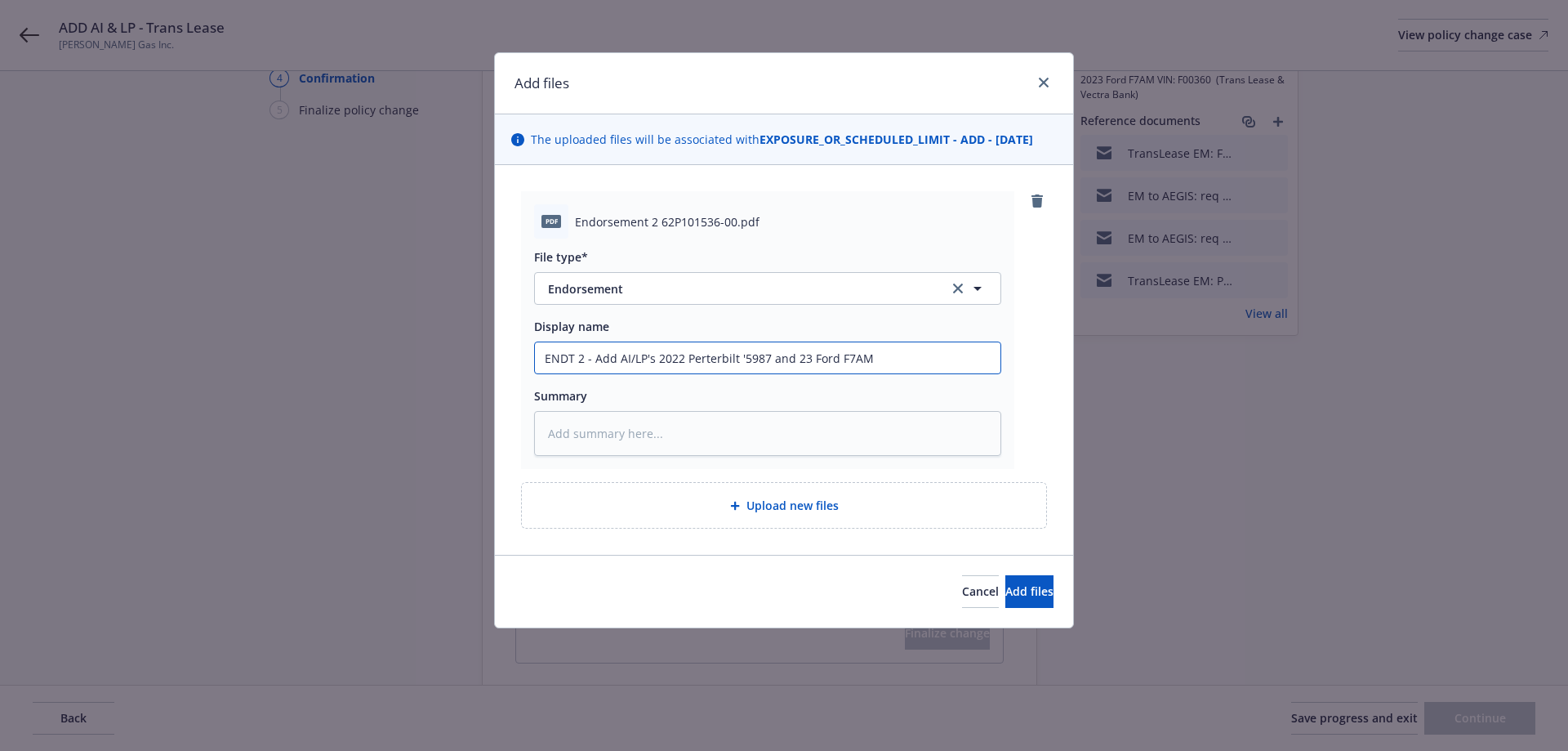
type textarea "x"
type input "ENDT 2 - Add AI/LP's 2022 Perterbilt '5987 and 23 Ford F7AM"
type textarea "x"
type input "ENDT 2 - Add AI/LP's 2022 Perterbilt '5987 and 23 Ford F7AM '"
type textarea "x"
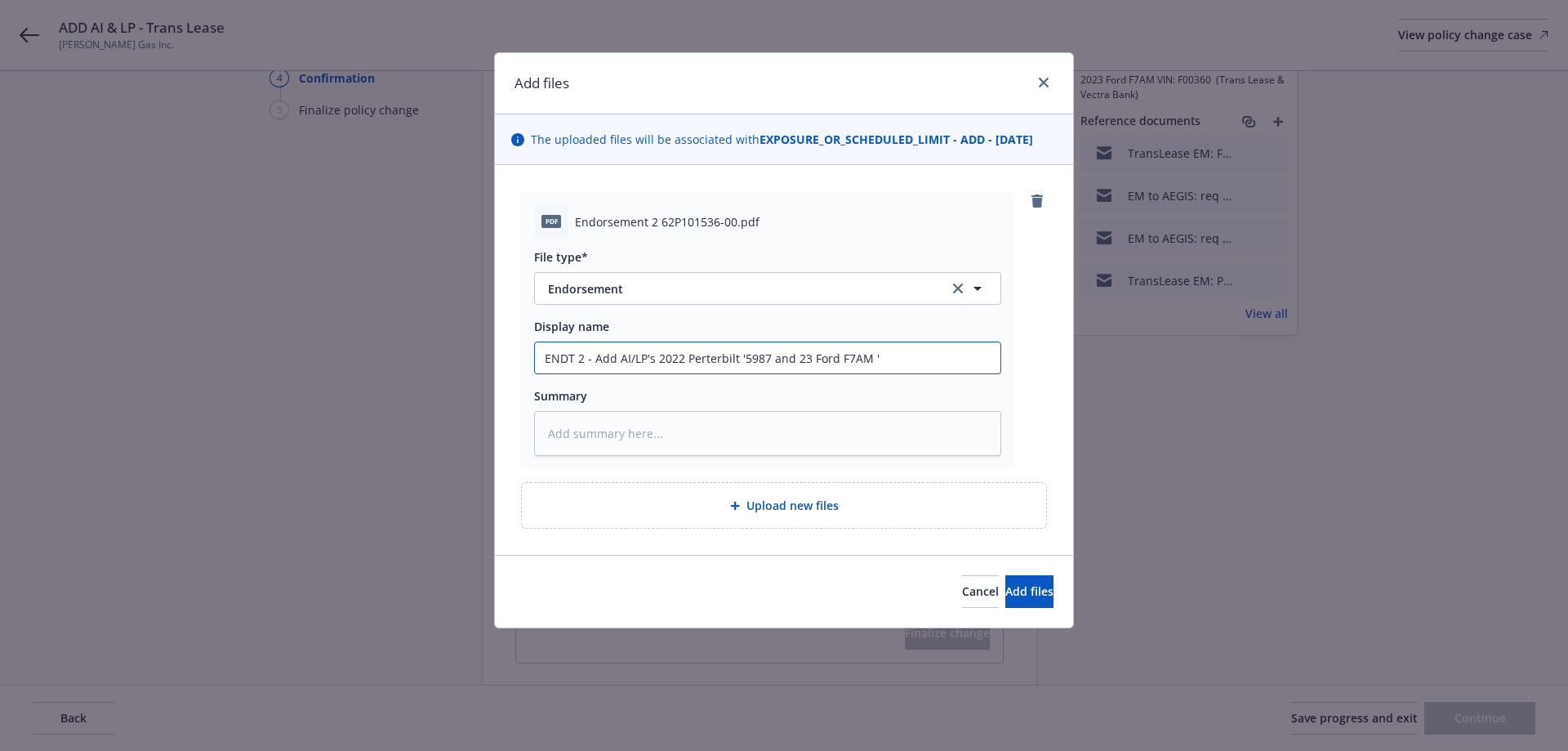
type input "ENDT 2 - Add AI/LP's 2022 Perterbilt '5987 and 23 Ford F7AM '0"
type textarea "x"
type input "ENDT 2 - Add AI/LP's 2022 Perterbilt '5987 and 23 Ford F7AM '03"
type textarea "x"
type input "ENDT 2 - Add AI/LP's 2022 Perterbilt '5987 and 23 Ford F7AM '036"
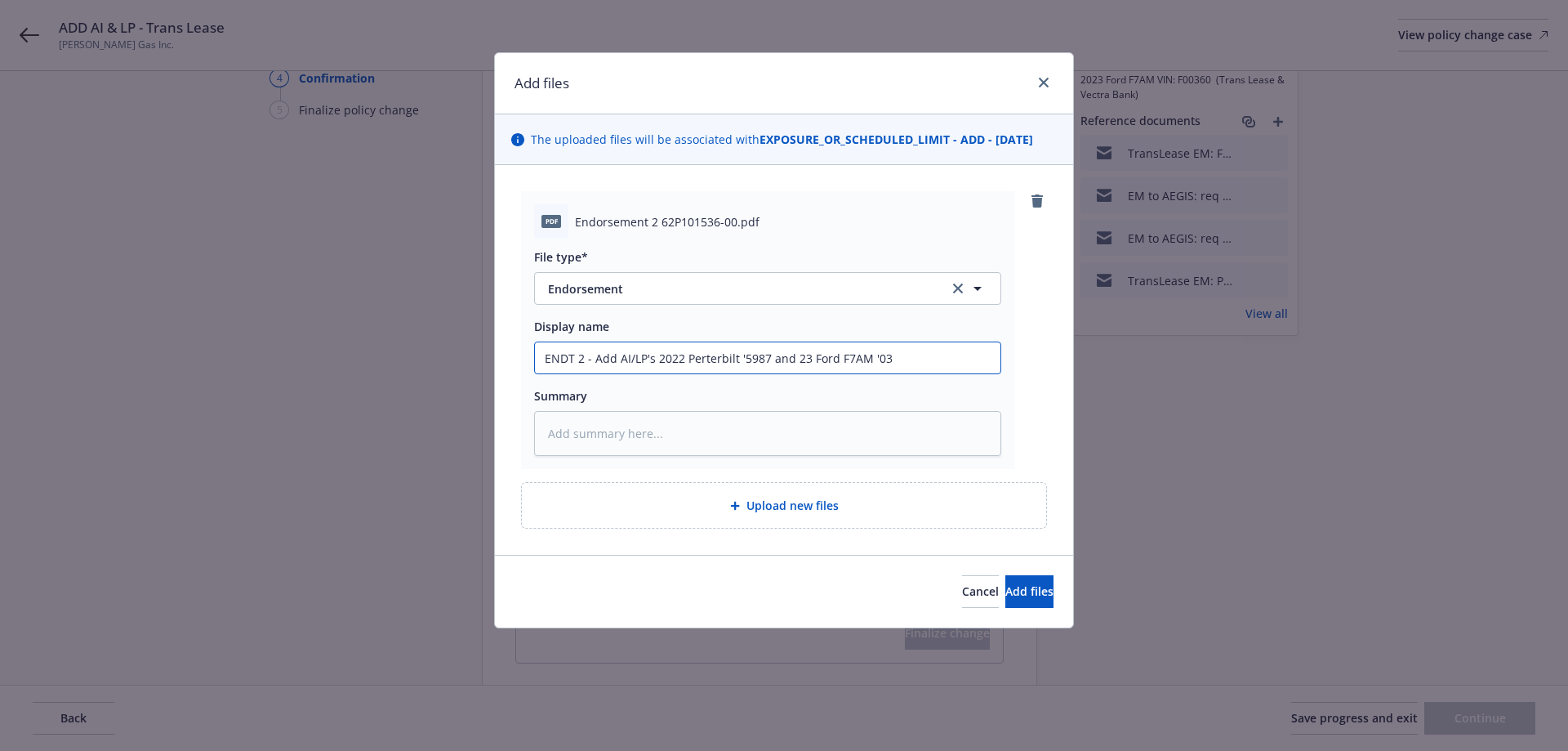
type textarea "x"
type input "ENDT 2 - Add AI/LP's 2022 Perterbilt '5987 and 23 Ford F7AM '0360"
type textarea "x"
type input "ENDT 2 - Add AI/LP's 2022 Perterbilt '5987 and 23 Ford F7AM '0360"
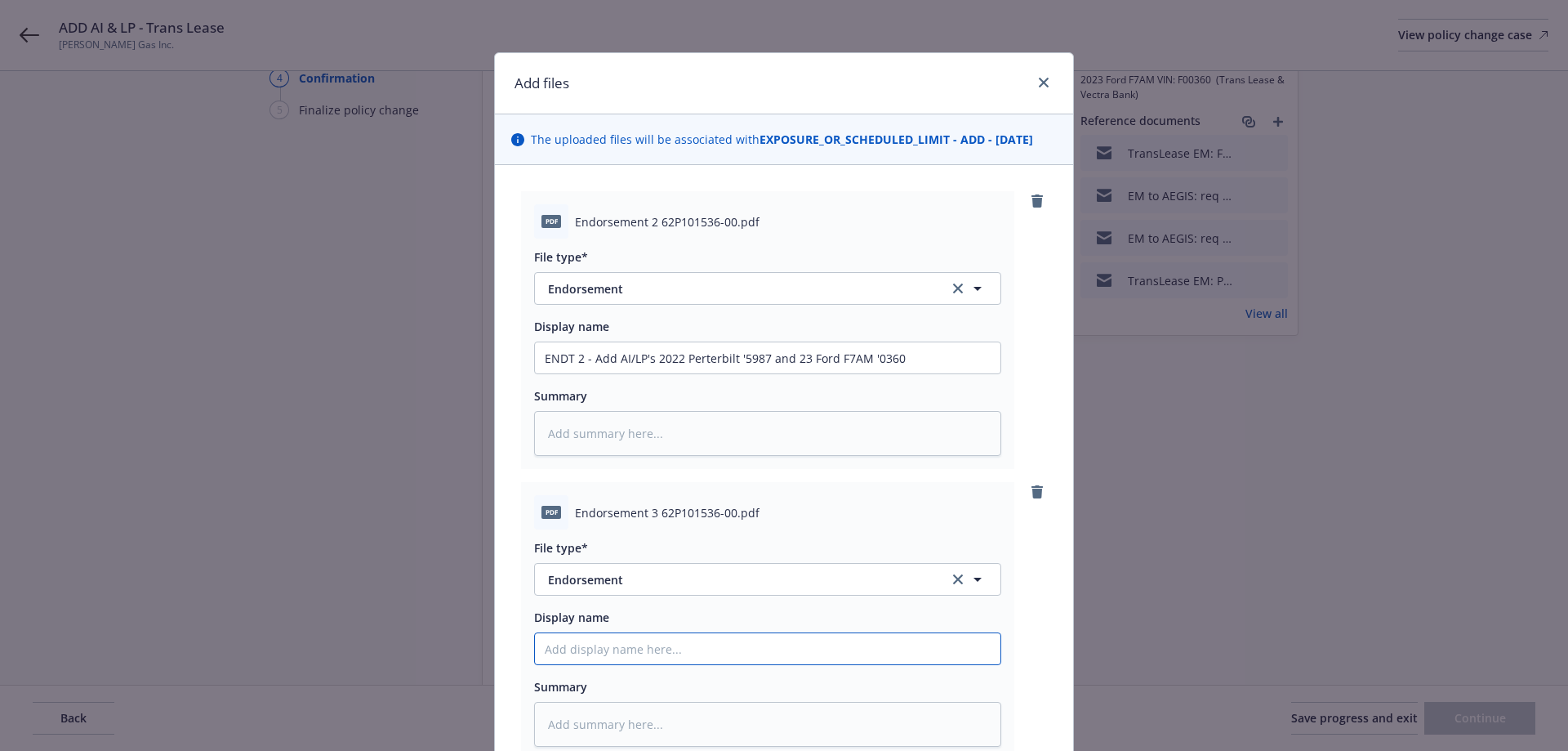
click at [584, 374] on input "Display name" at bounding box center [767, 358] width 465 height 31
type textarea "x"
type input "e"
type textarea "x"
type input "en"
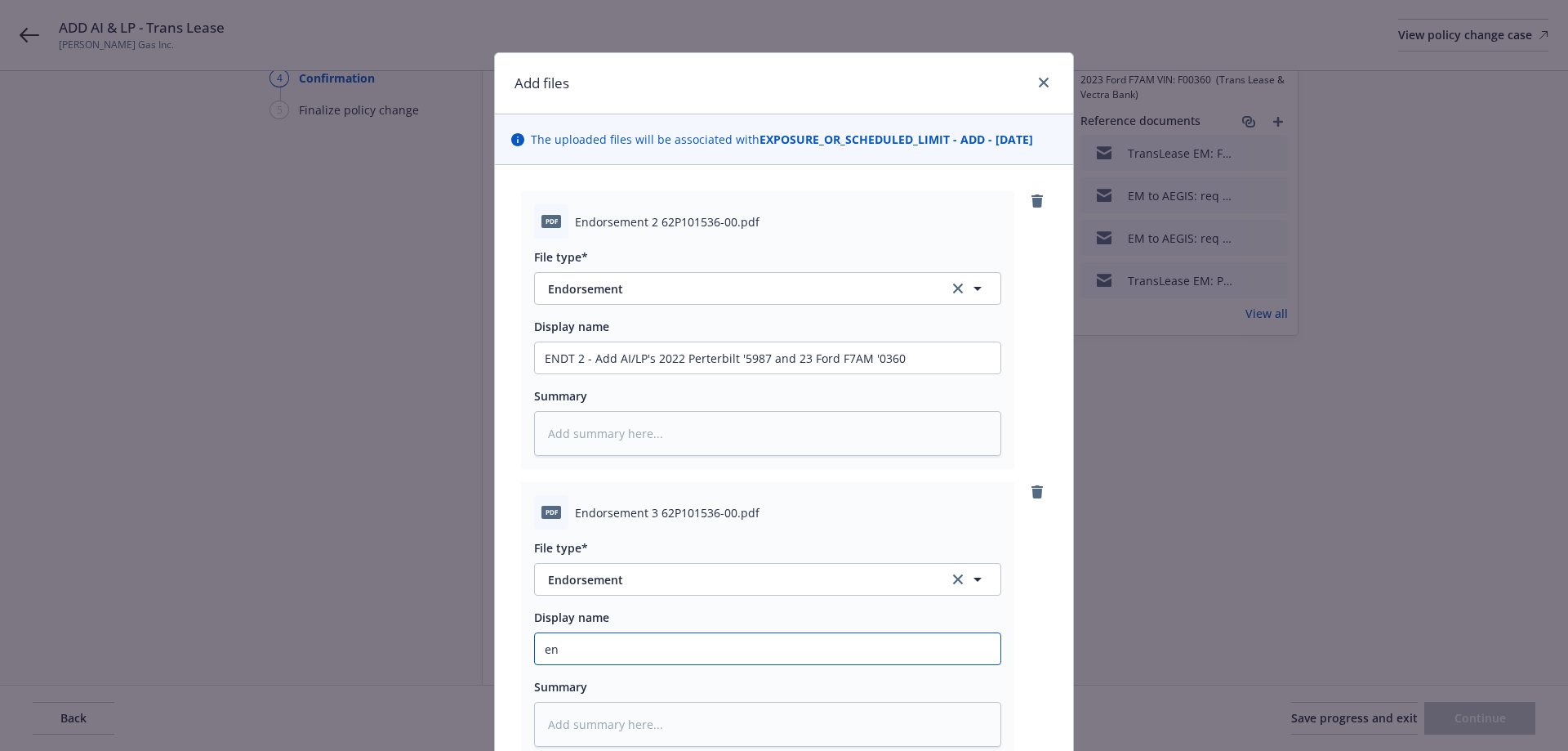
type textarea "x"
type input "ent"
type textarea "x"
type input "en"
type textarea "x"
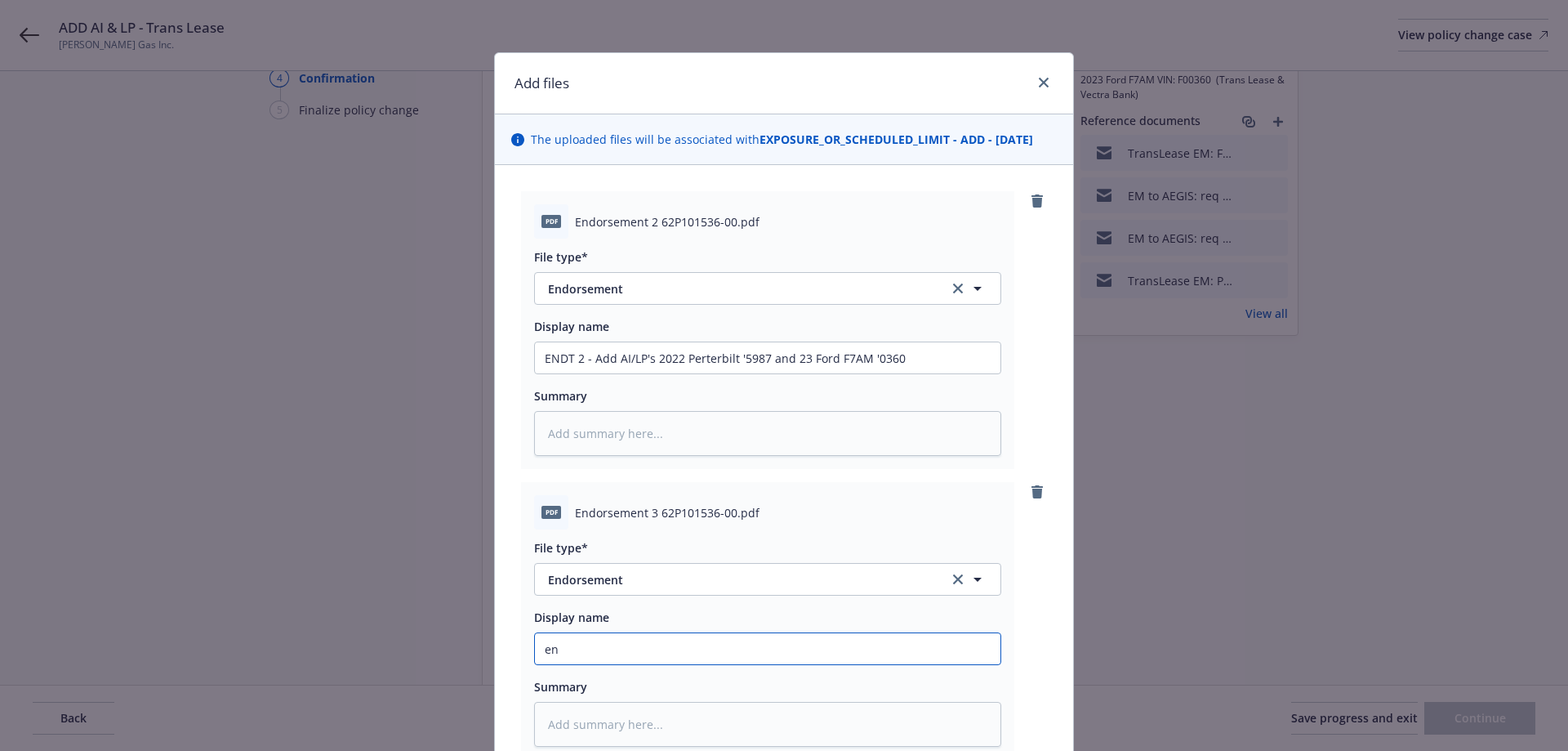
type input "e"
type textarea "x"
type input "E"
type textarea "x"
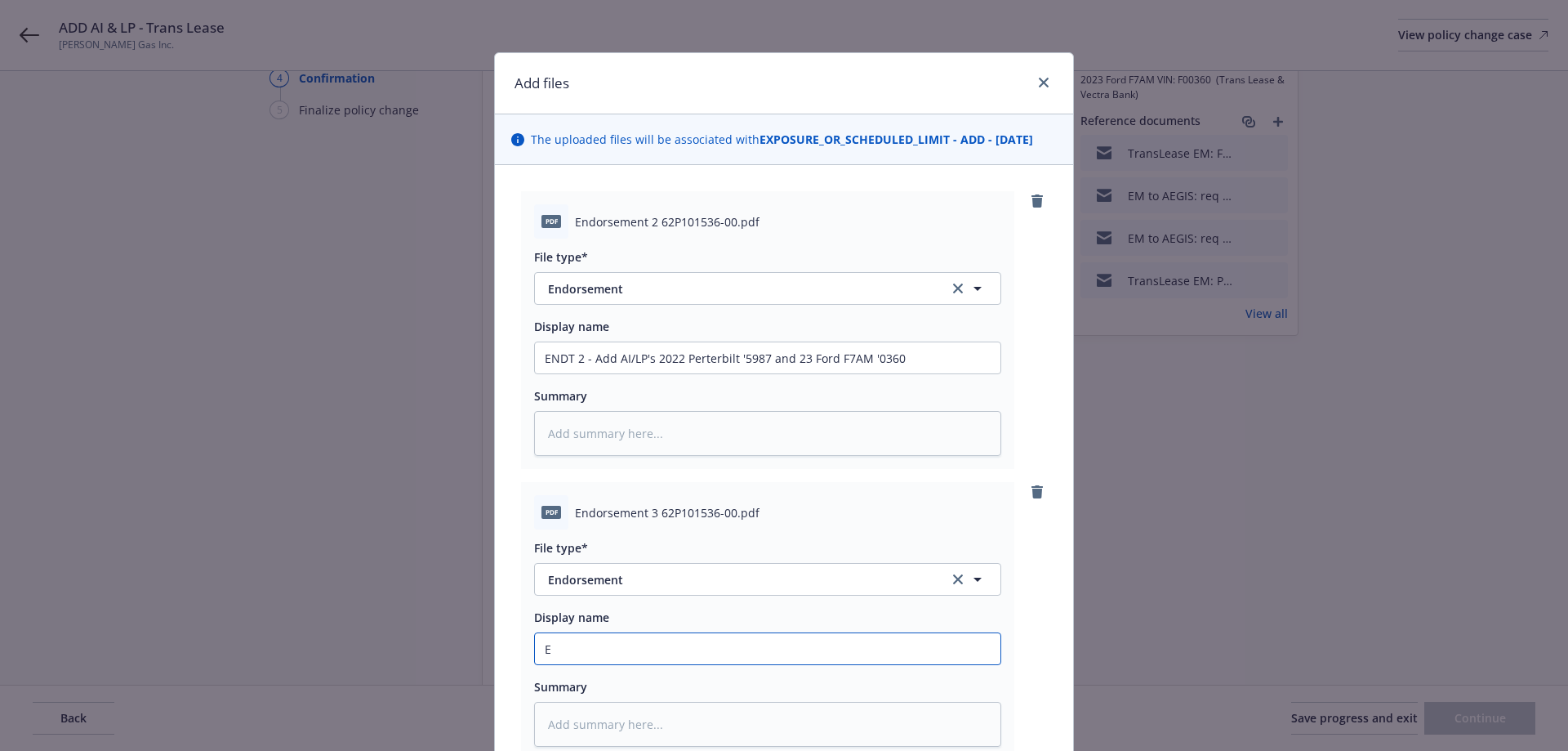
type input "EN"
type textarea "x"
type input "END"
type textarea "x"
type input "ENDT"
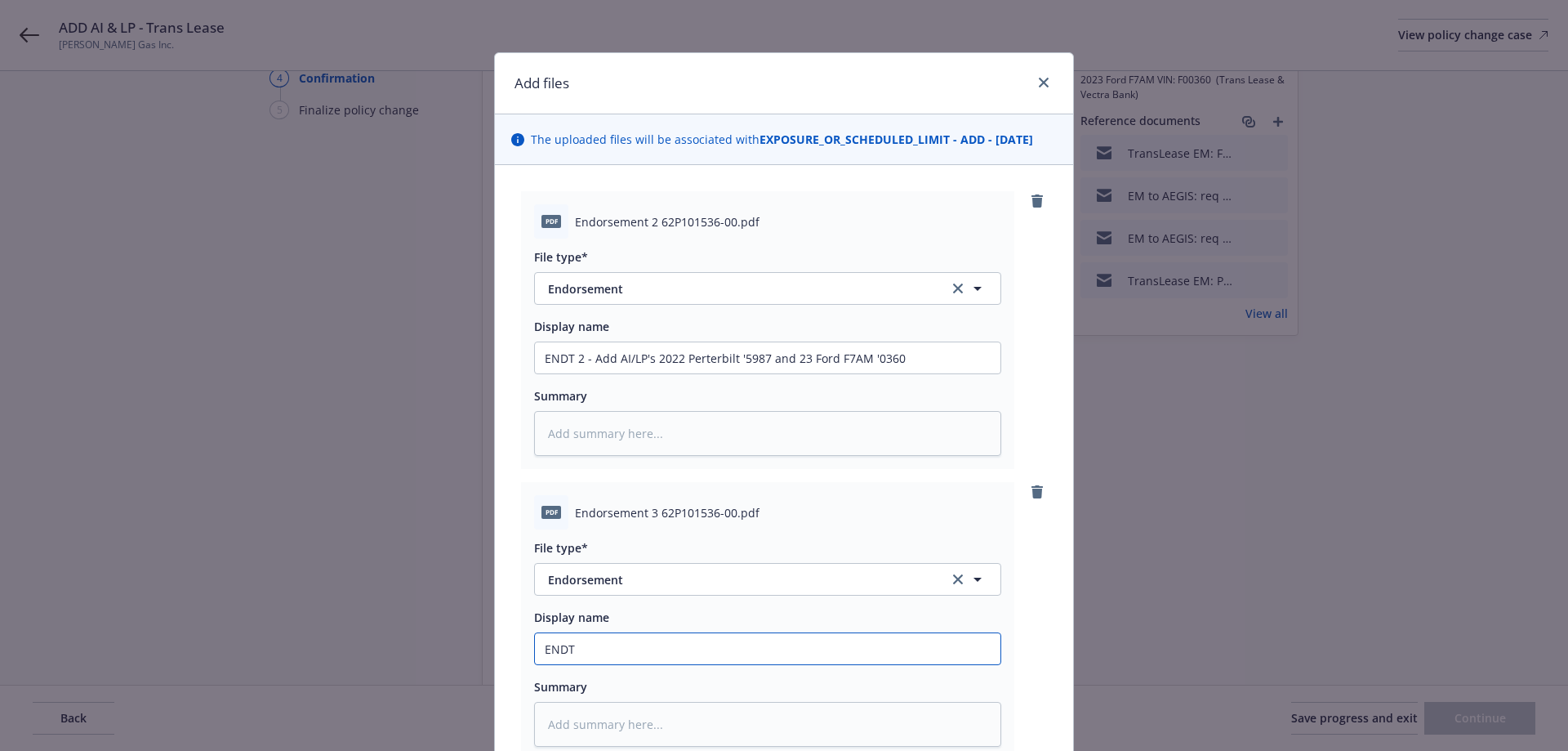
type textarea "x"
type input "ENDT"
type textarea "x"
type input "ENDT 3"
type textarea "x"
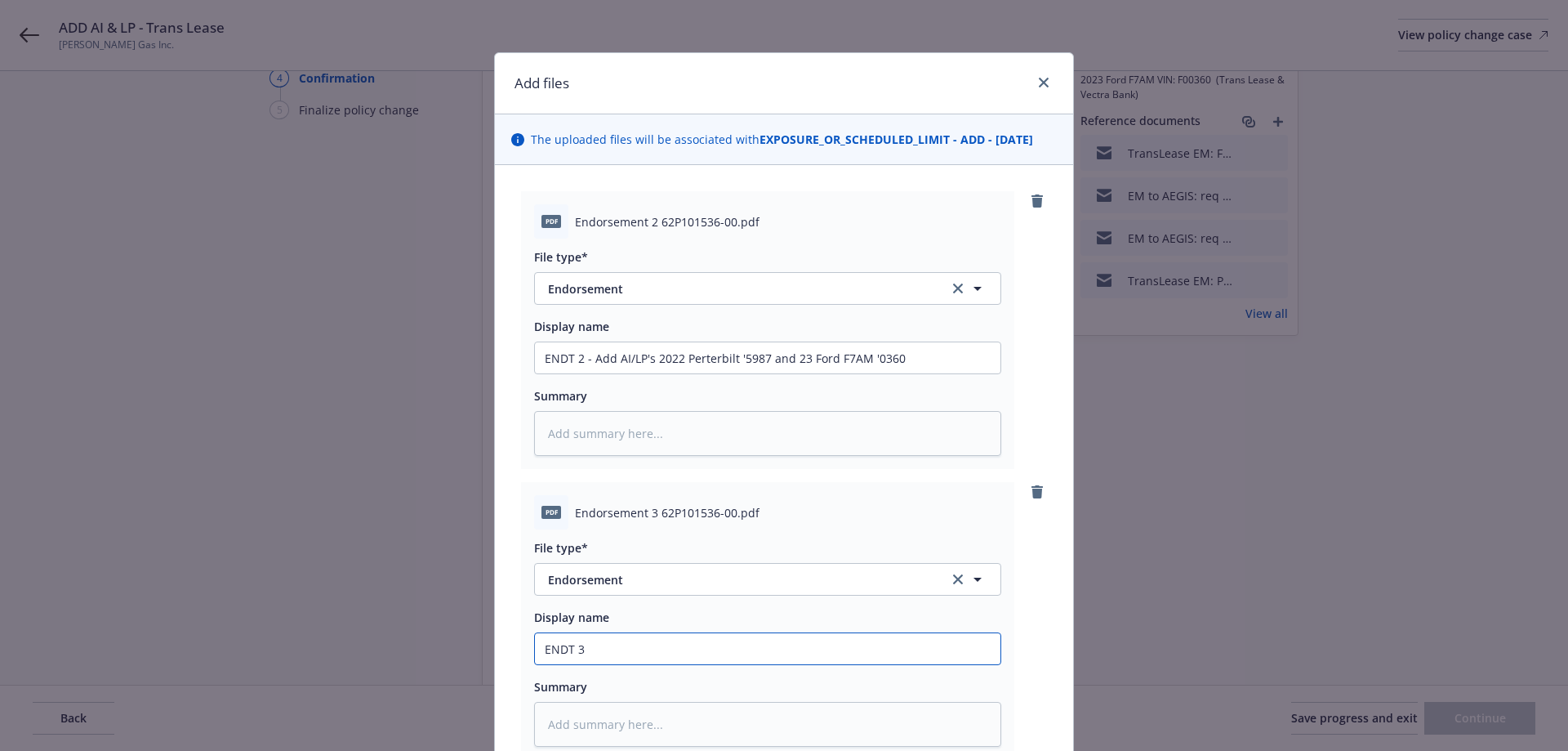
type input "ENDT 3"
type textarea "x"
type input "ENDT 3 -"
type textarea "x"
type input "ENDT 3 -"
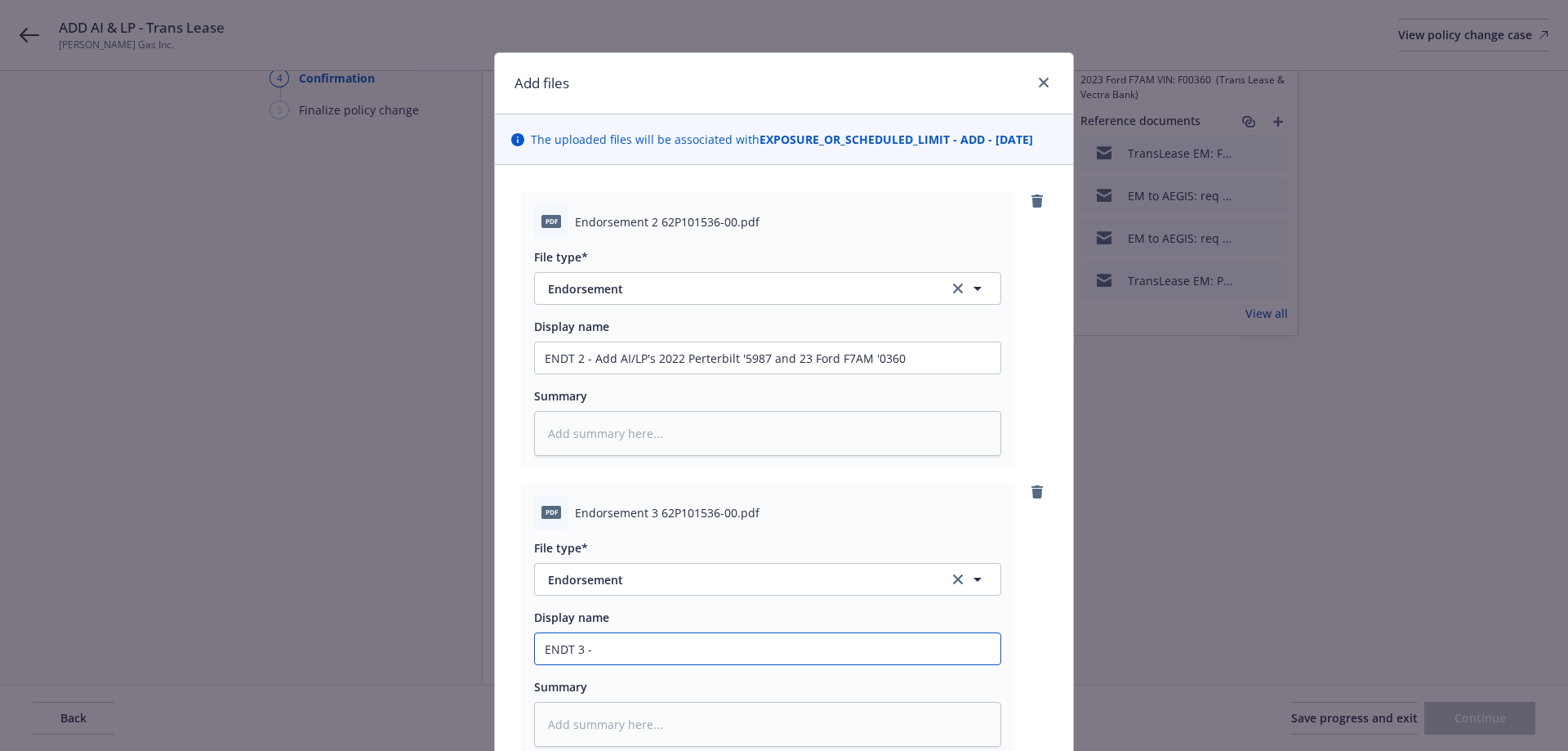
type textarea "x"
type input "ENDT 3 - A"
type textarea "x"
type input "ENDT 3 - AD"
type textarea "x"
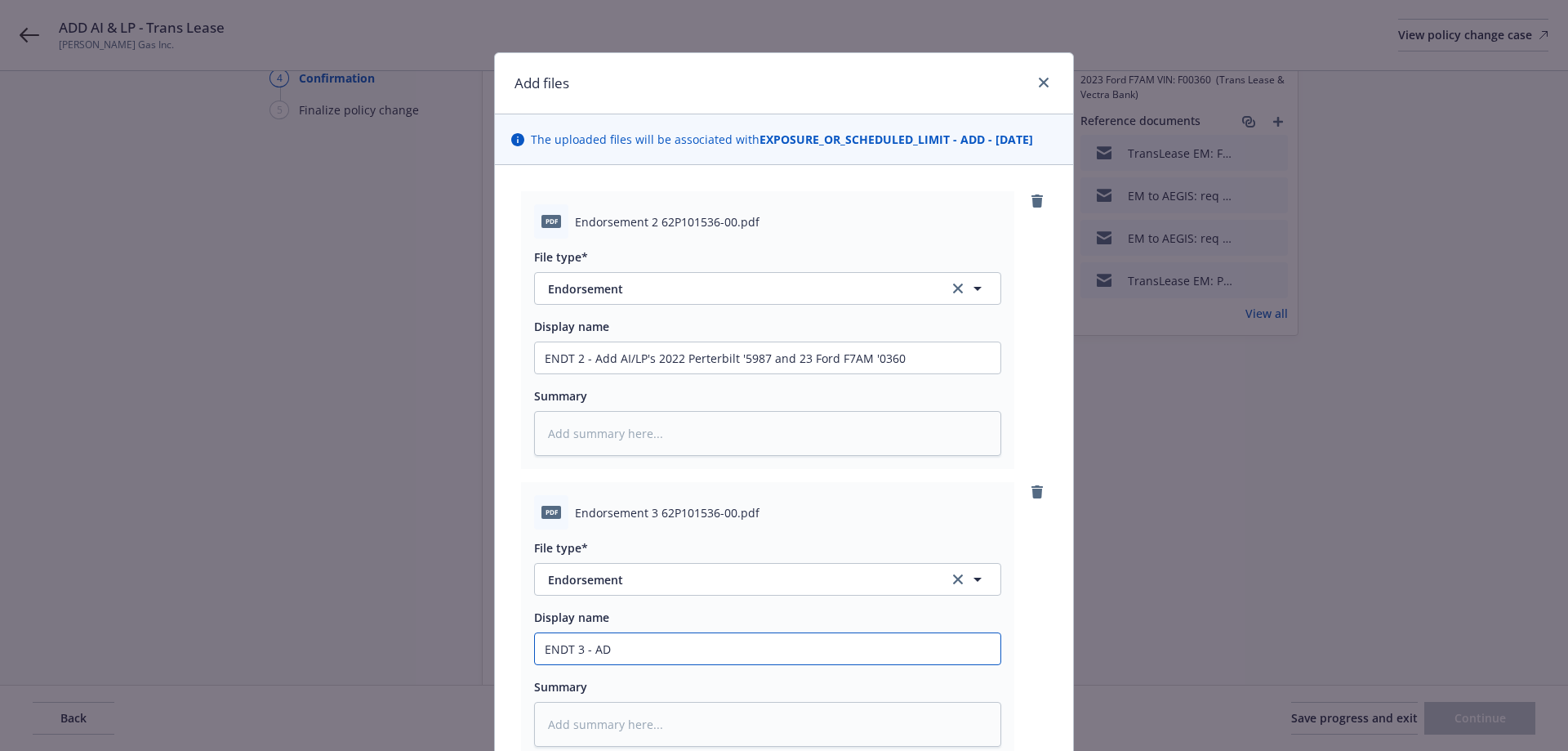
type input "ENDT 3 - ADD"
type textarea "x"
type input "ENDT 3 - ADD"
type textarea "x"
type input "ENDT 3 - ADD A"
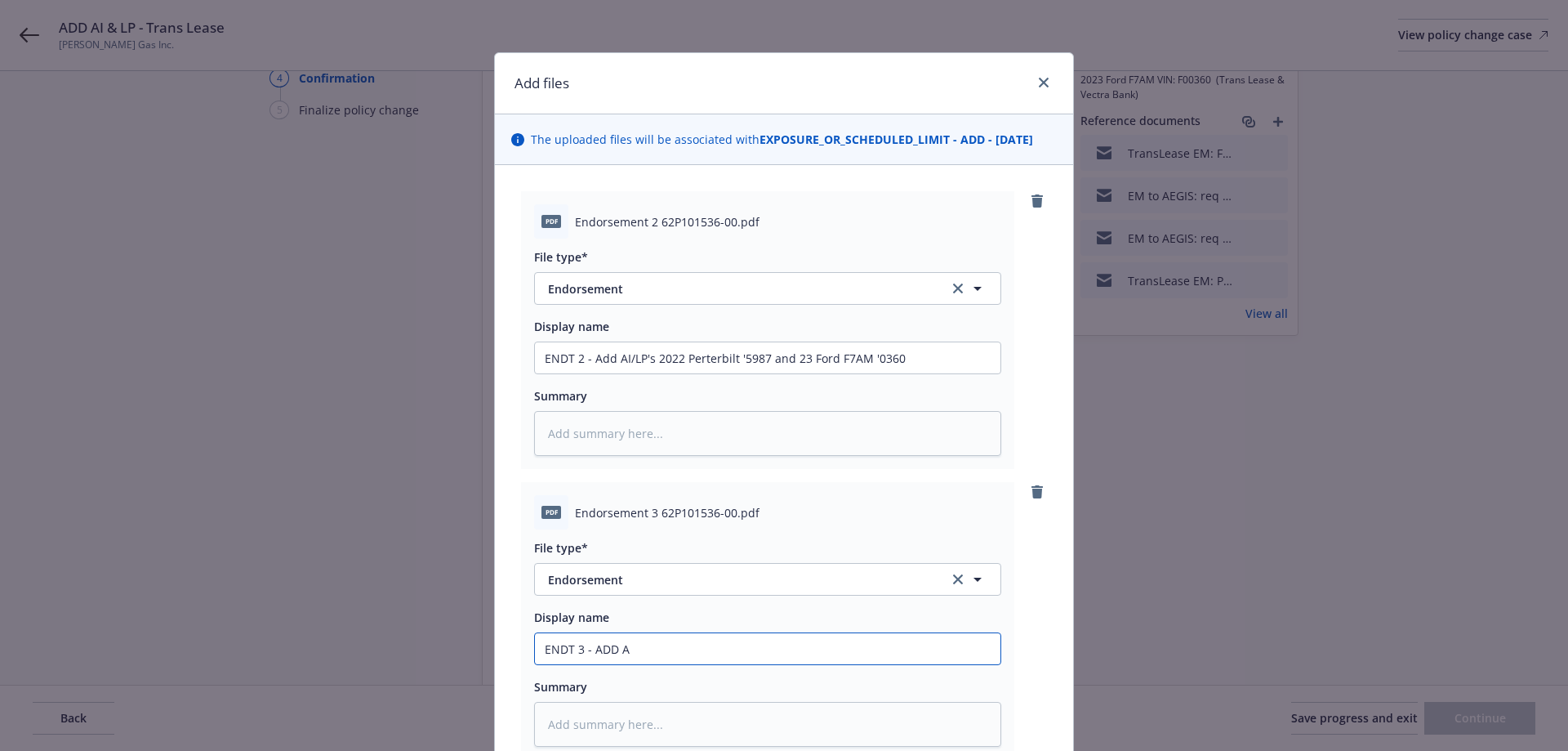
type textarea "x"
type input "ENDT 3 - ADD AI"
type textarea "x"
type input "ENDT 3 - ADD AI/"
type textarea "x"
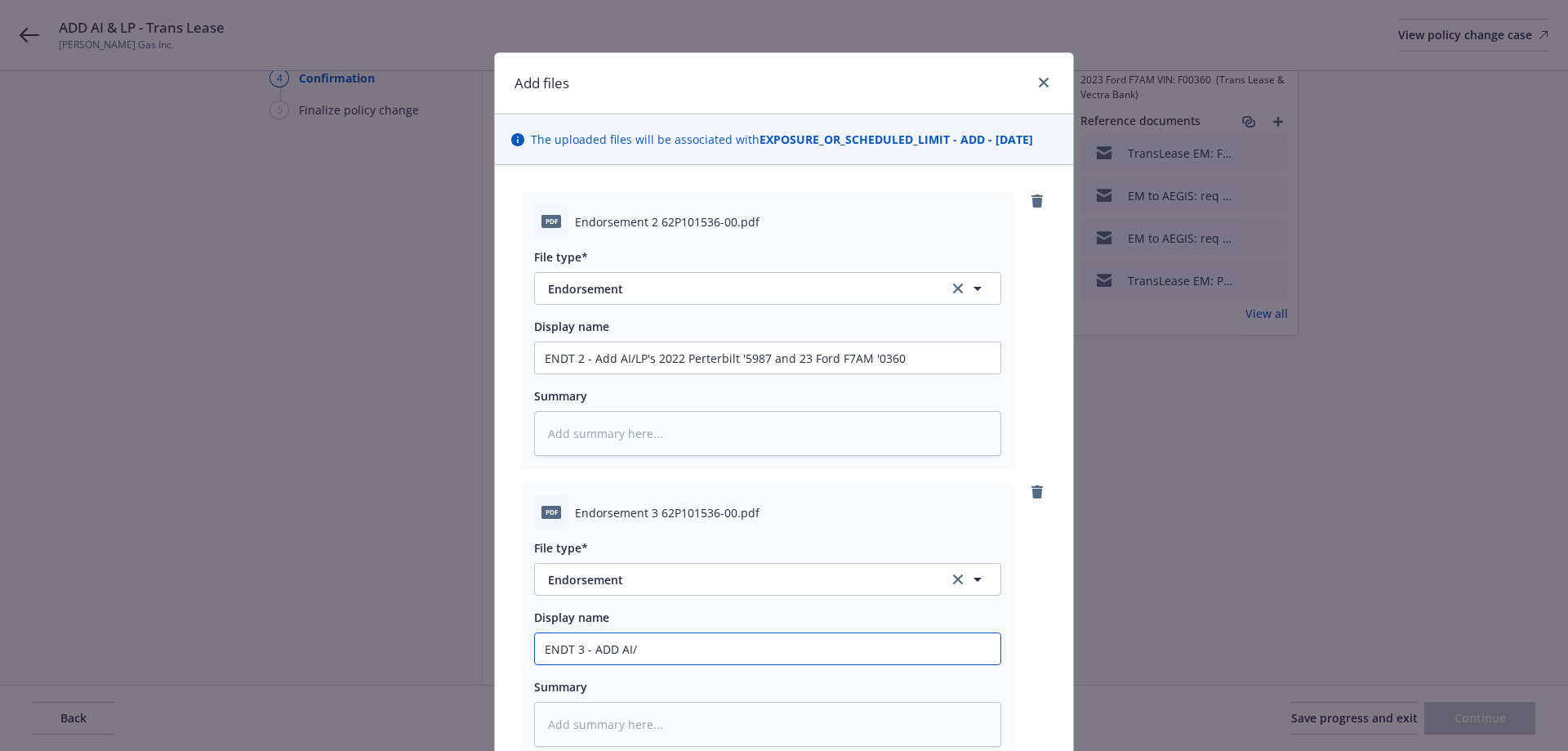
type input "ENDT 3 - ADD AI/L"
type textarea "x"
type input "ENDT 3 - ADD AI/LP"
type textarea "x"
type input "ENDT 3 - ADD AI/LP"
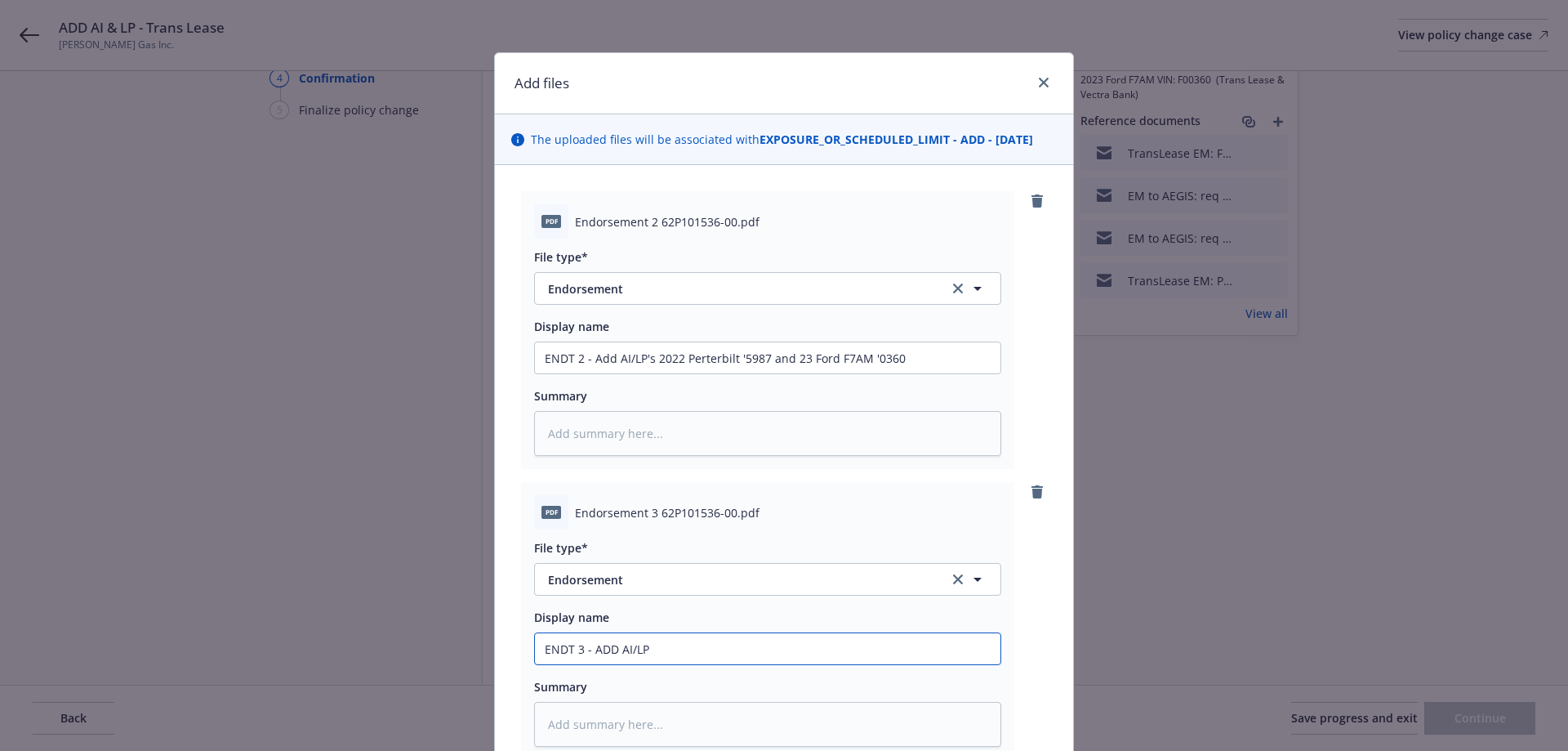
type textarea "x"
type input "ENDT 3 - ADD AI/LP -"
click at [675, 374] on input "ENDT 3 - ADD AI/LP -" at bounding box center [767, 358] width 465 height 31
type textarea "x"
type input "ENDT 3 - ADD AI/LP -"
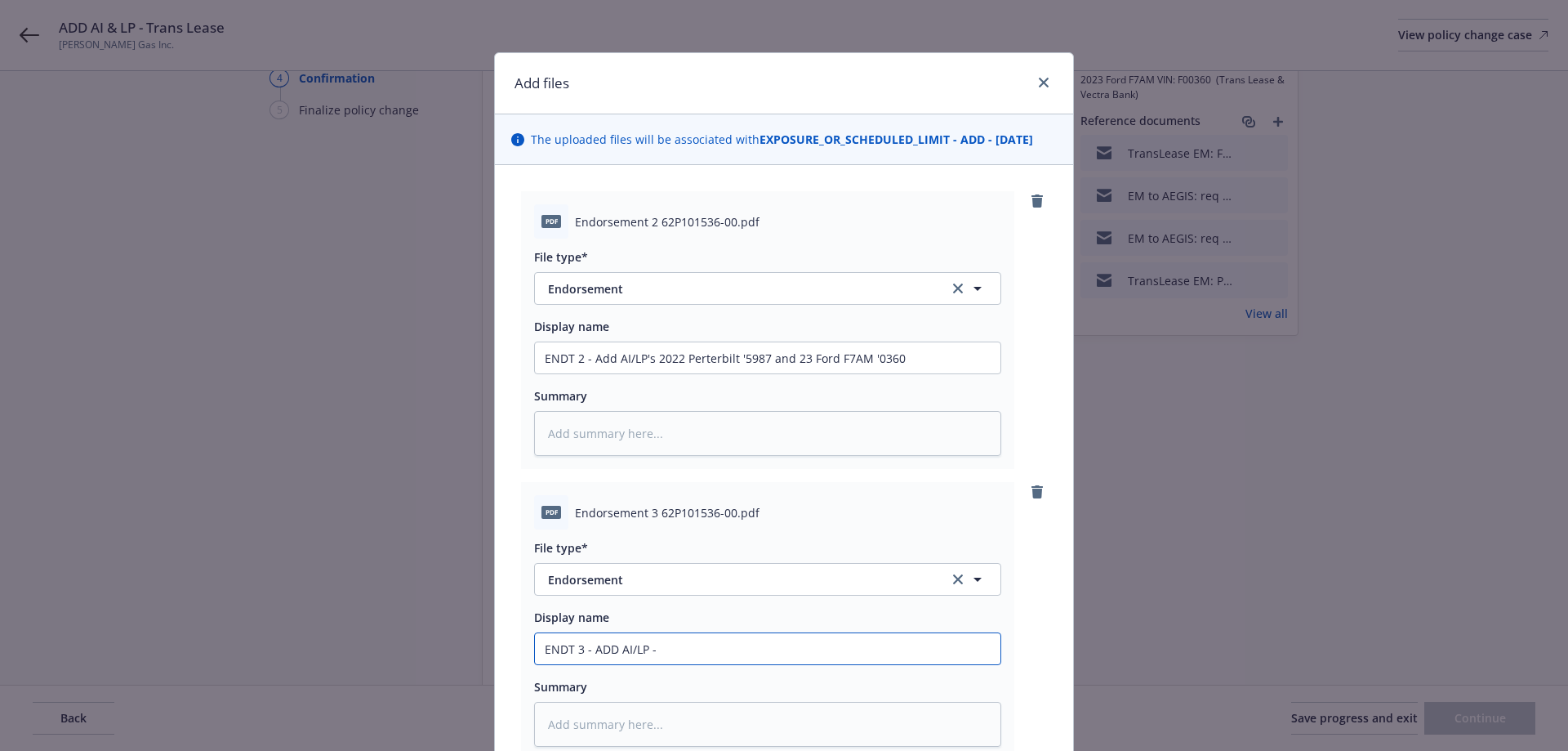
type textarea "x"
type input "ENDT 3 - ADD AI/LP - 2"
type textarea "x"
type input "ENDT 3 - ADD AI/LP - 22"
type textarea "x"
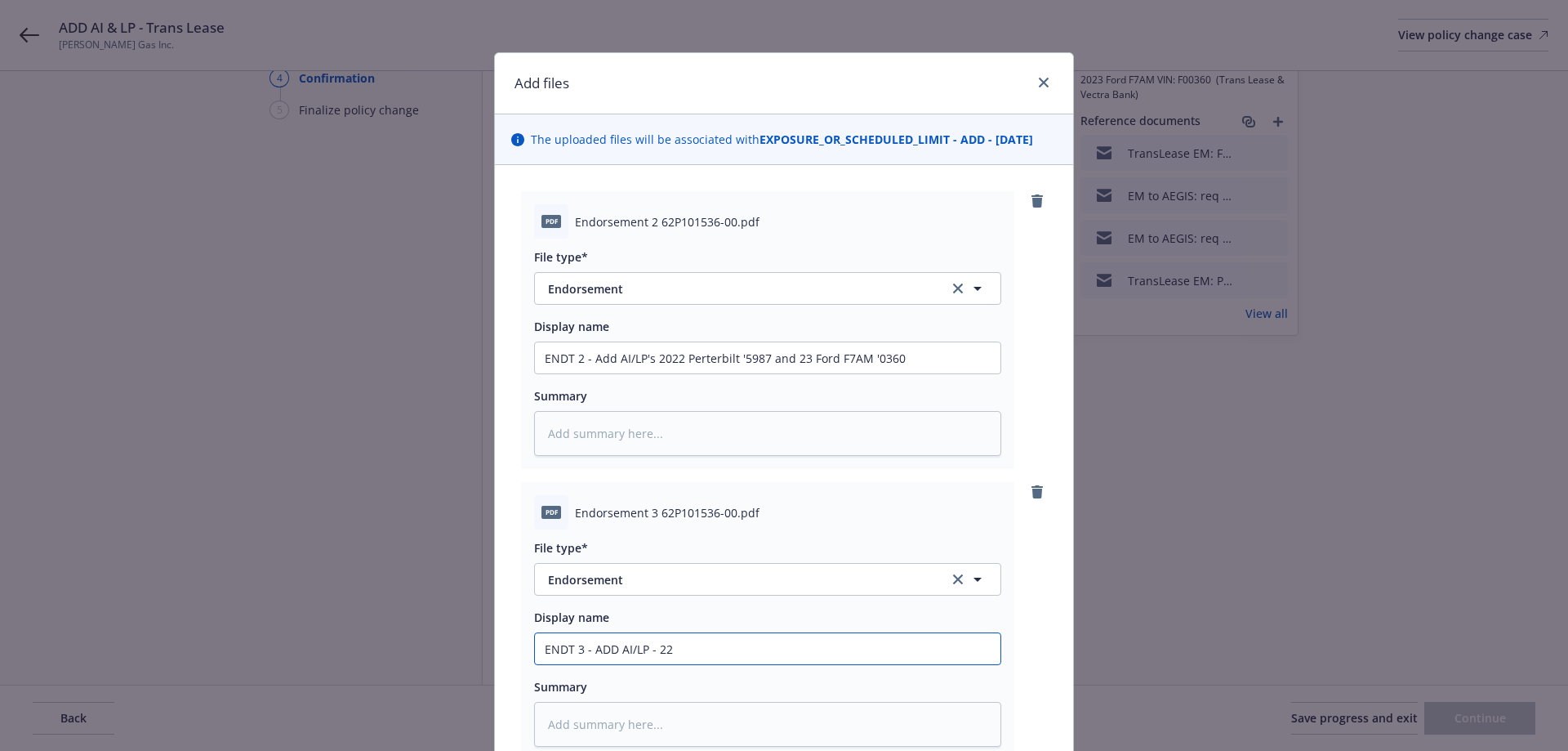
type input "ENDT 3 - ADD AI/LP - 22"
type textarea "x"
type input "ENDT 3 - ADD AI/LP - 22 p"
type textarea "x"
type input "ENDT 3 - ADD AI/LP - 22 pE"
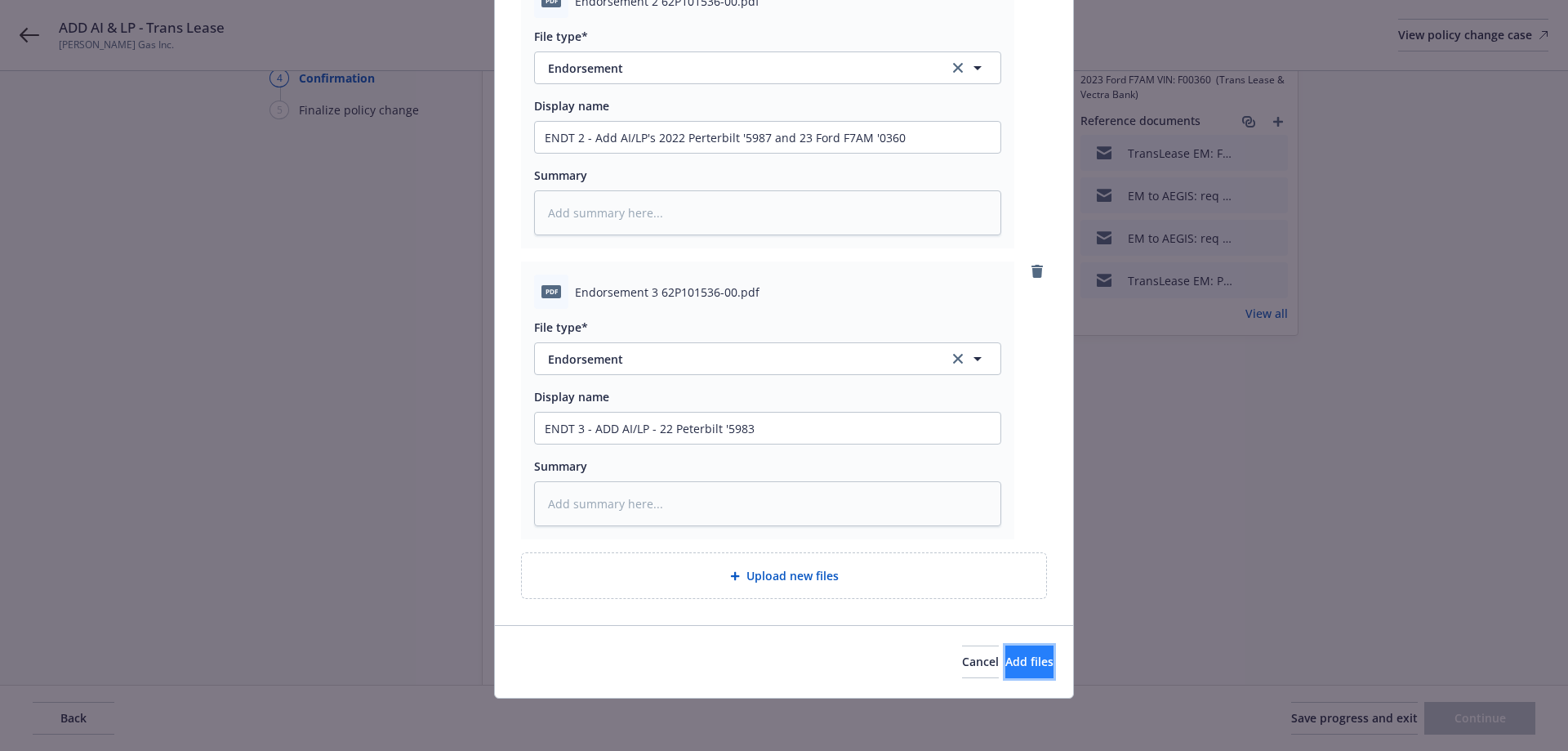
click at [1044, 675] on button "Add files" at bounding box center [1029, 662] width 49 height 33
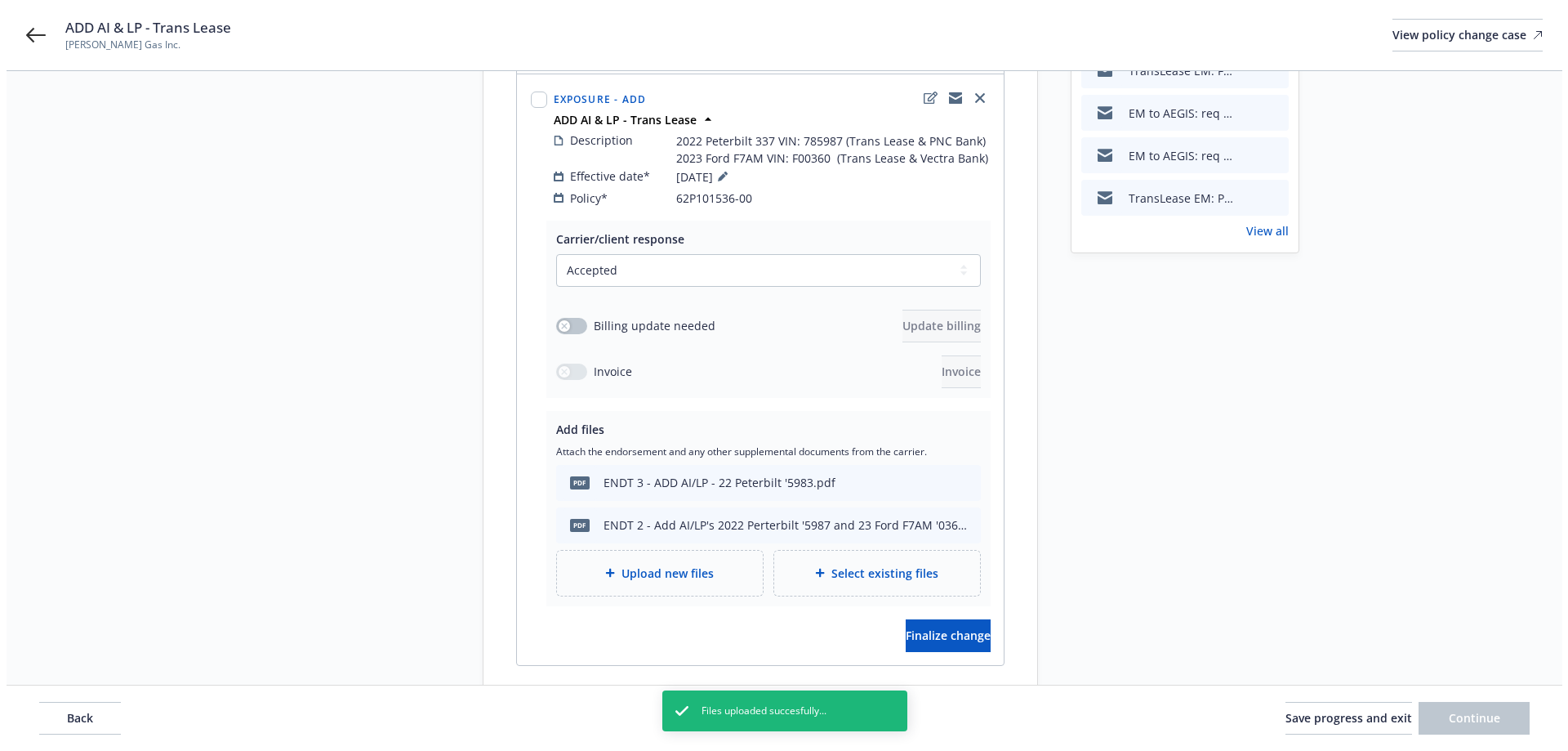
scroll to position [316, 0]
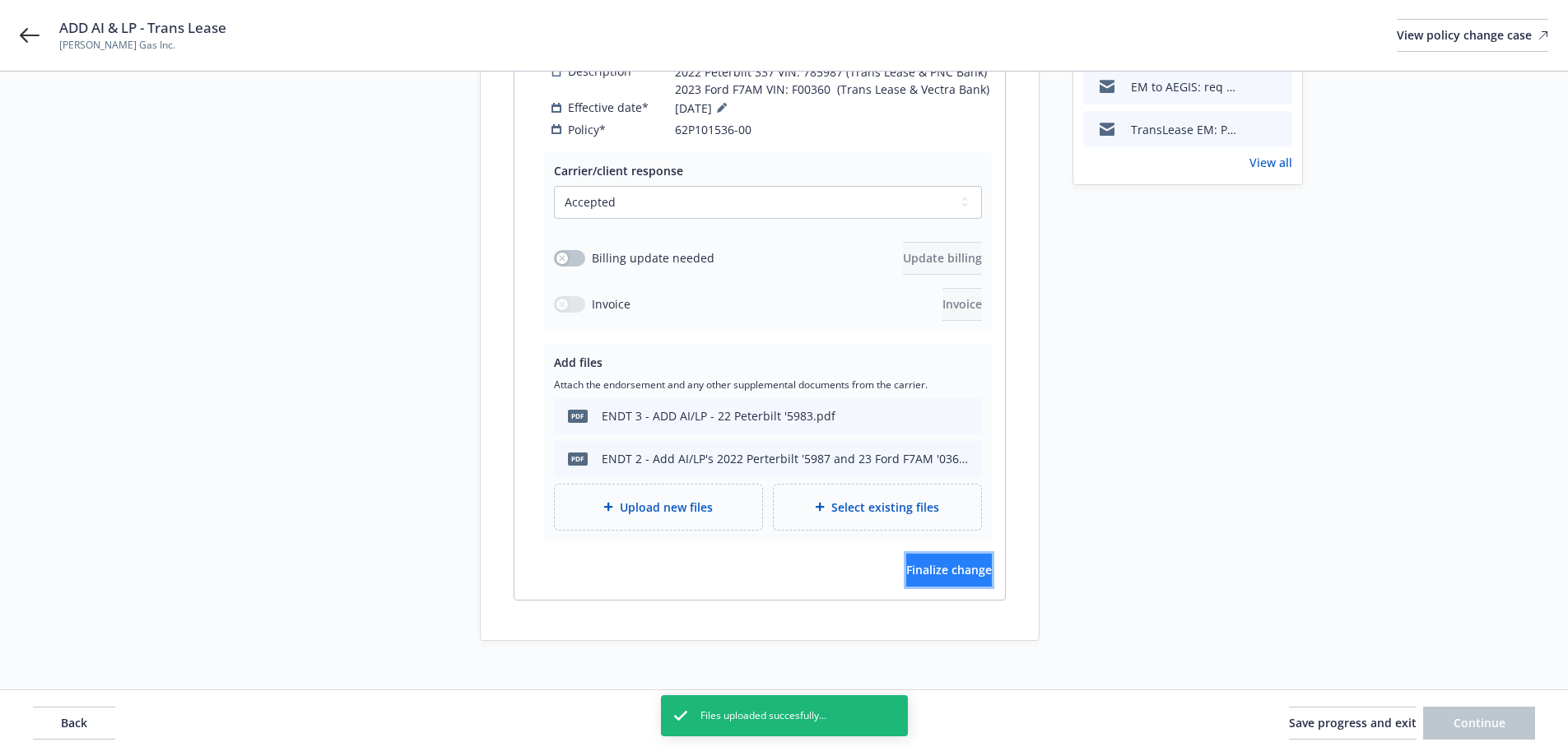
click at [945, 562] on span "Finalize change" at bounding box center [949, 569] width 86 height 16
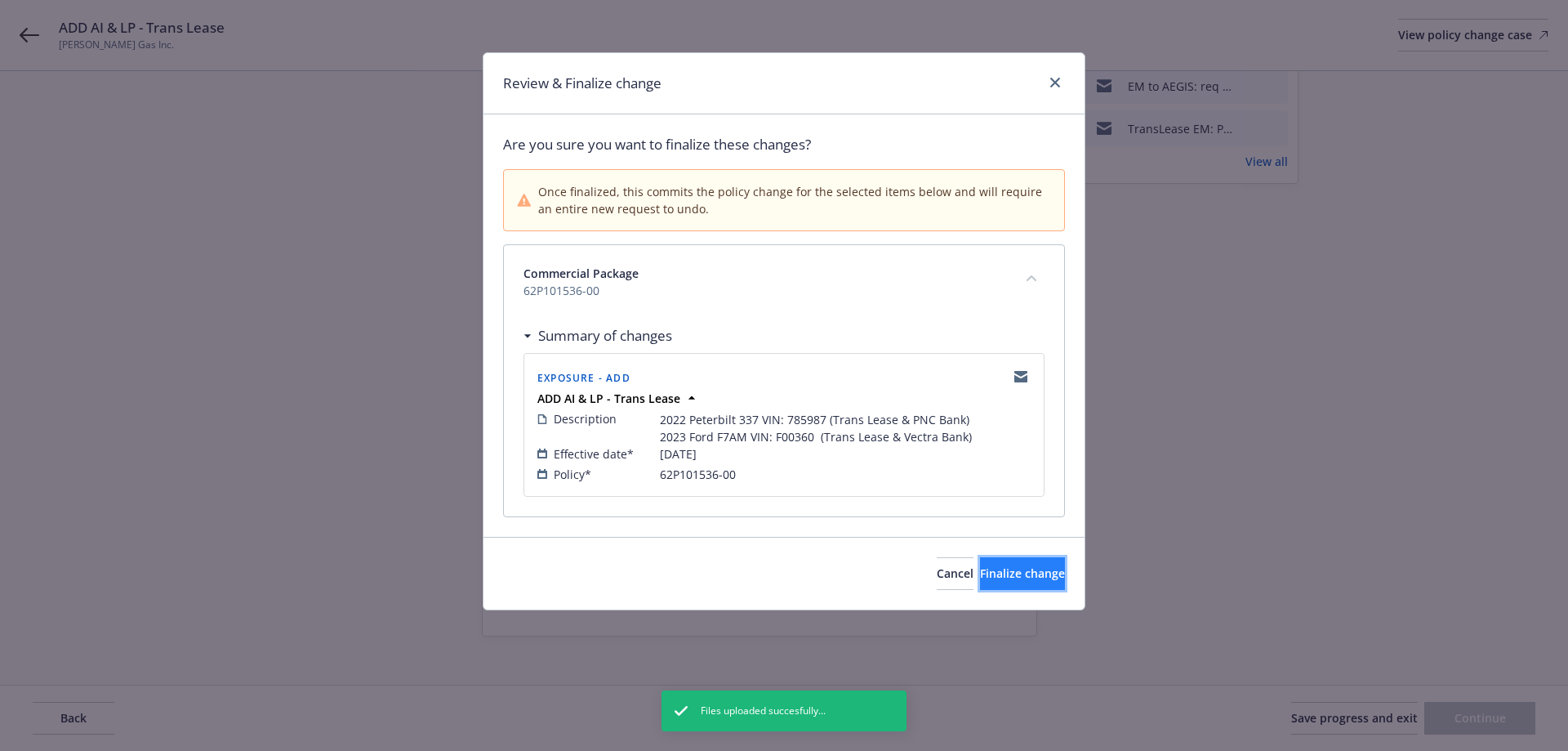
click at [980, 580] on button "Finalize change" at bounding box center [1022, 574] width 85 height 33
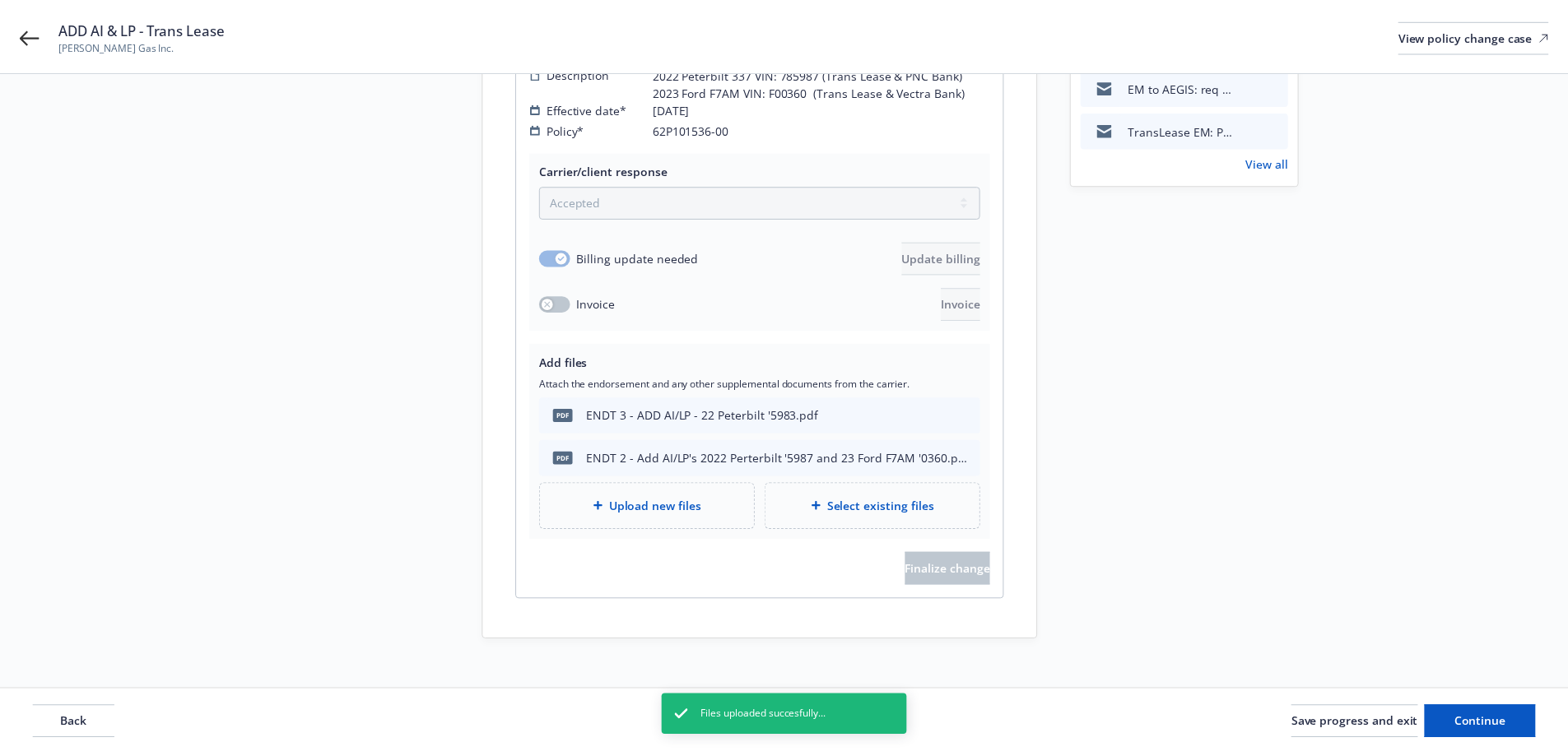
scroll to position [317, 0]
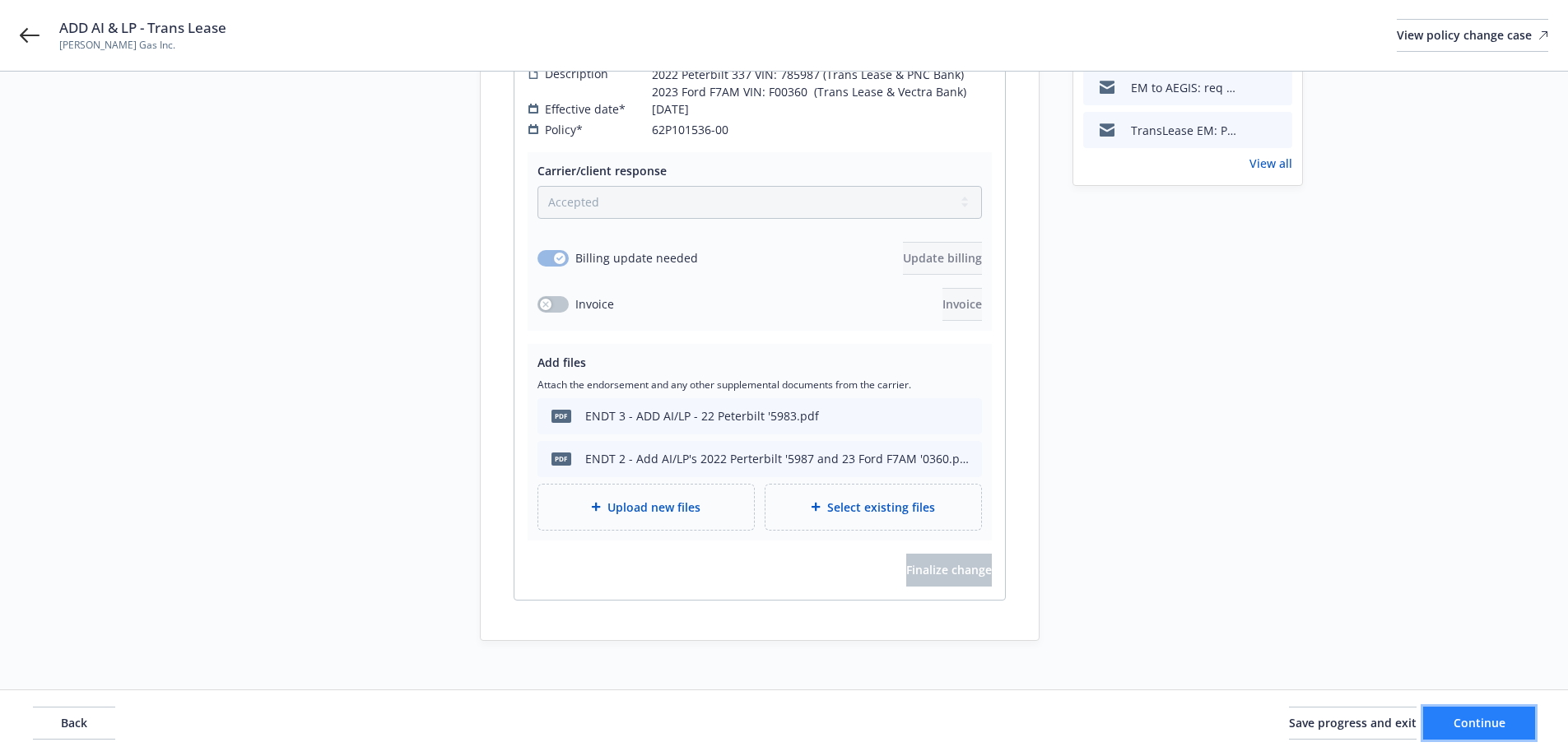
click at [1486, 723] on span "Continue" at bounding box center [1479, 723] width 52 height 16
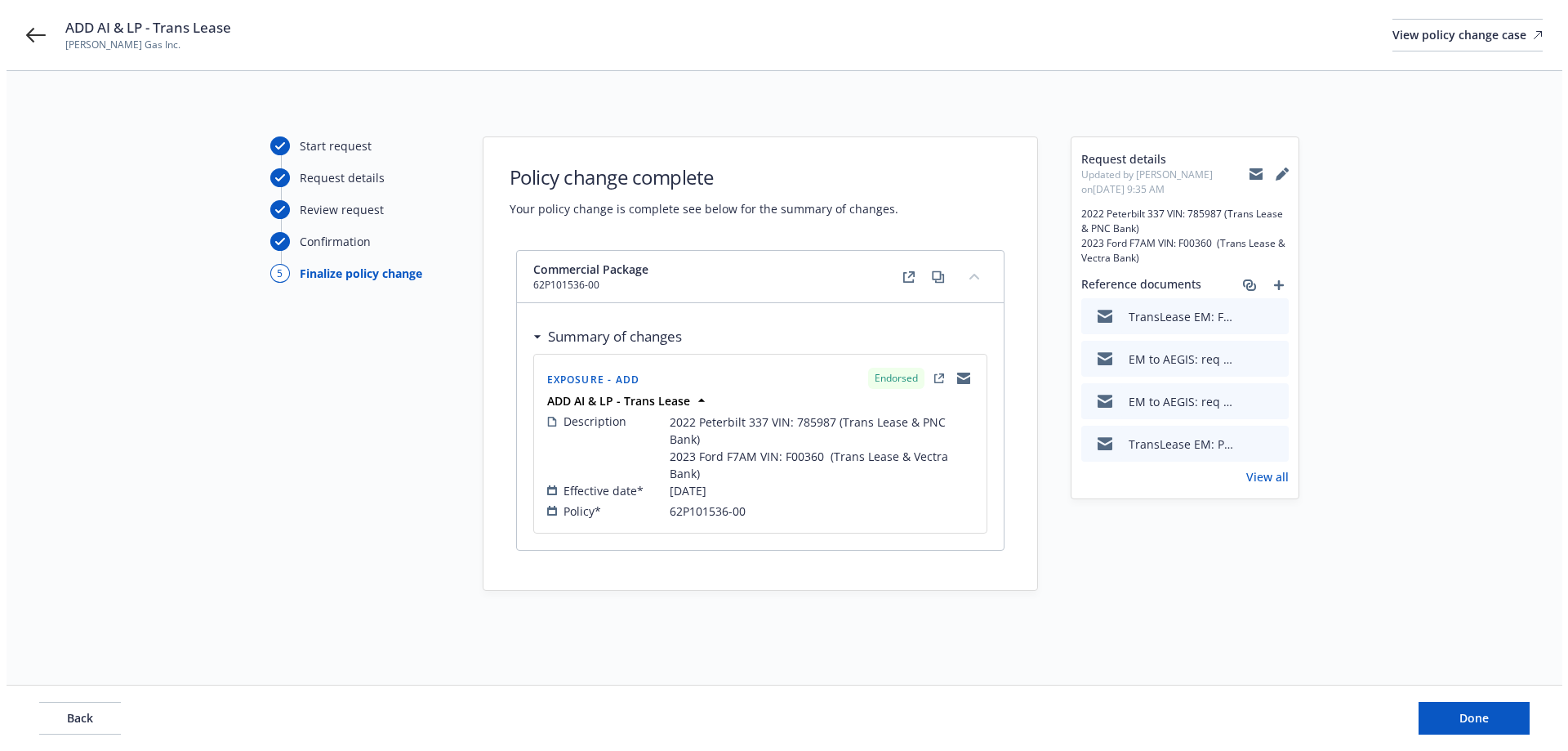
scroll to position [0, 0]
click at [1538, 723] on div "Back Done" at bounding box center [784, 718] width 1568 height 65
click at [1526, 718] on button "Done" at bounding box center [1479, 719] width 111 height 33
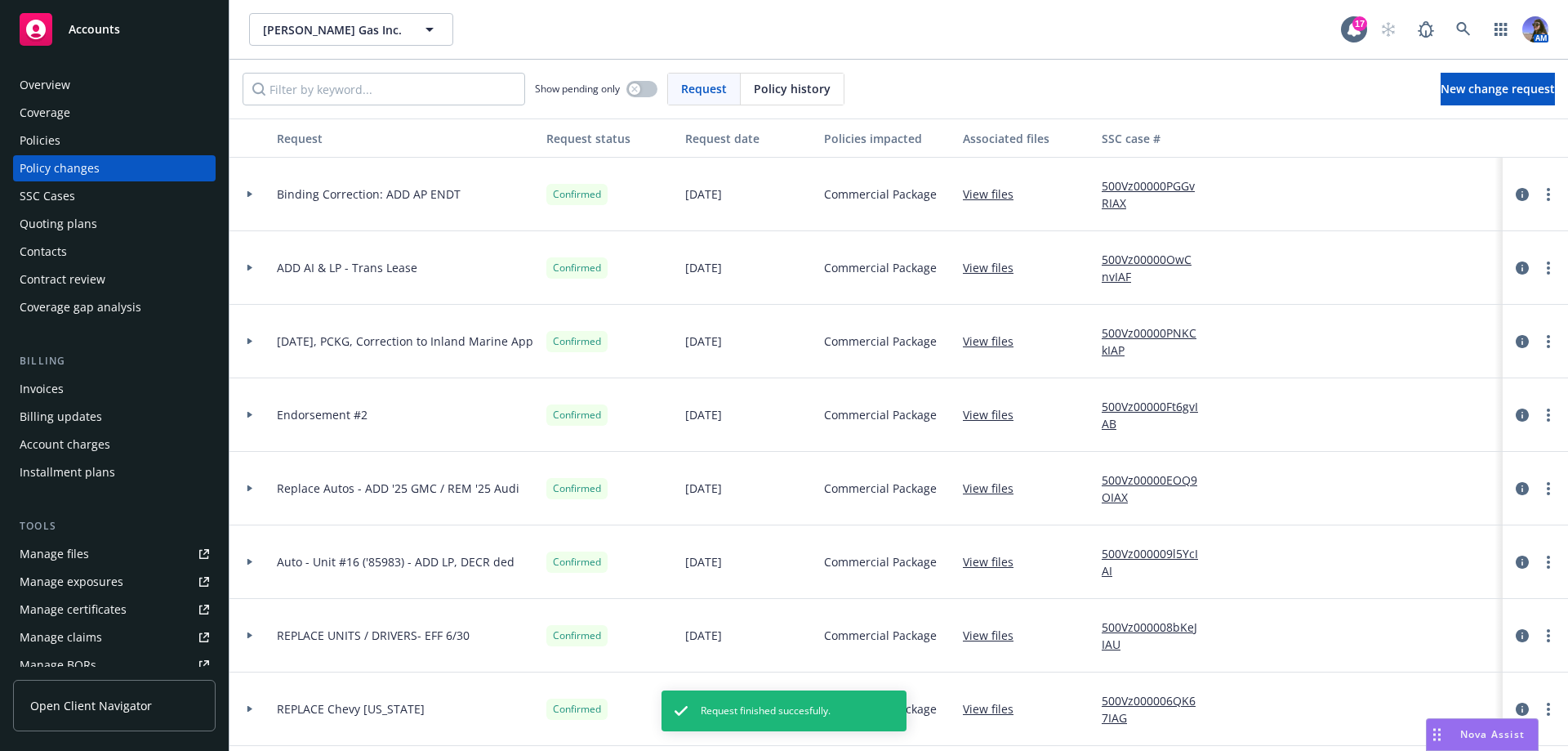
click at [76, 143] on div "Policies" at bounding box center [114, 140] width 190 height 26
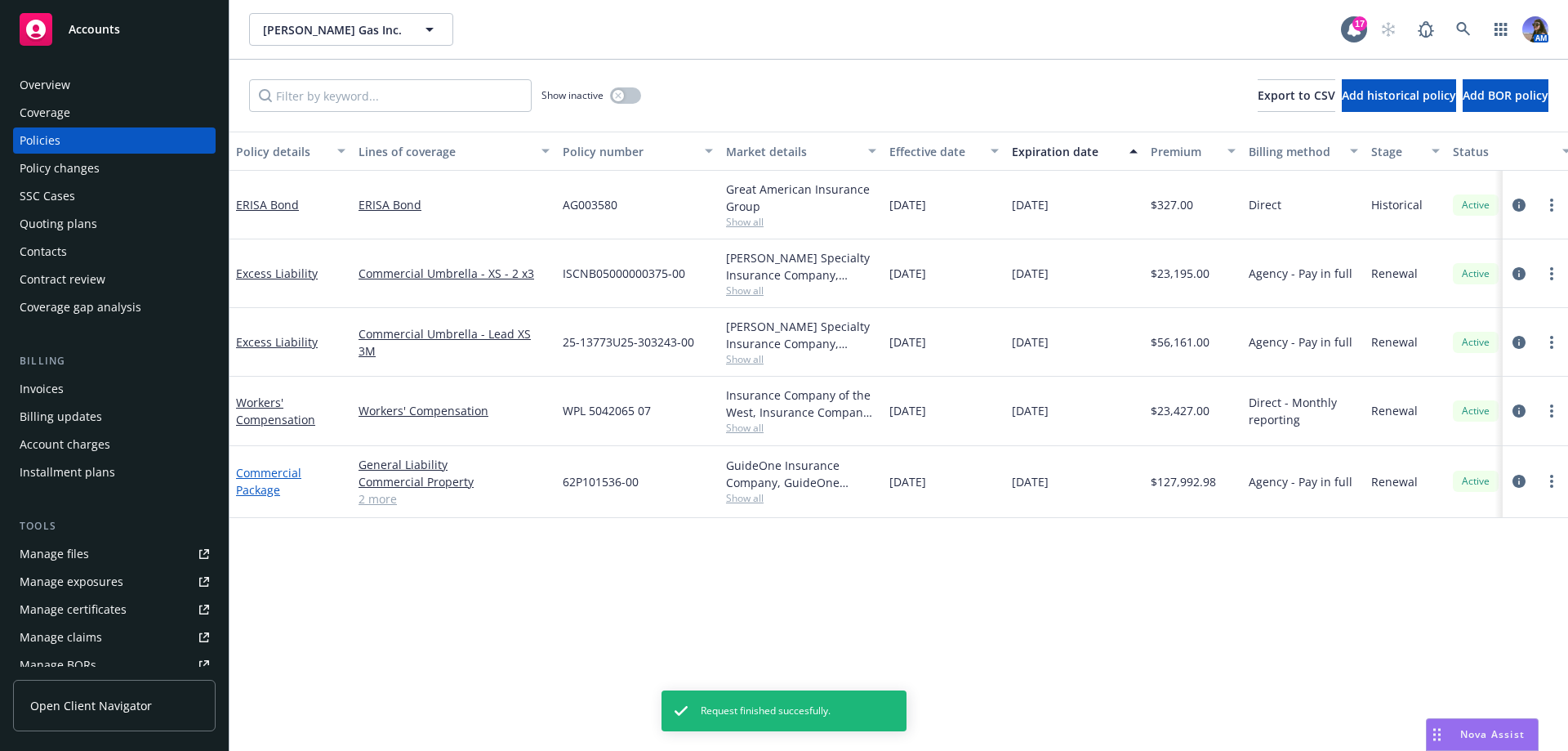
click at [244, 473] on link "Commercial Package" at bounding box center [268, 481] width 65 height 33
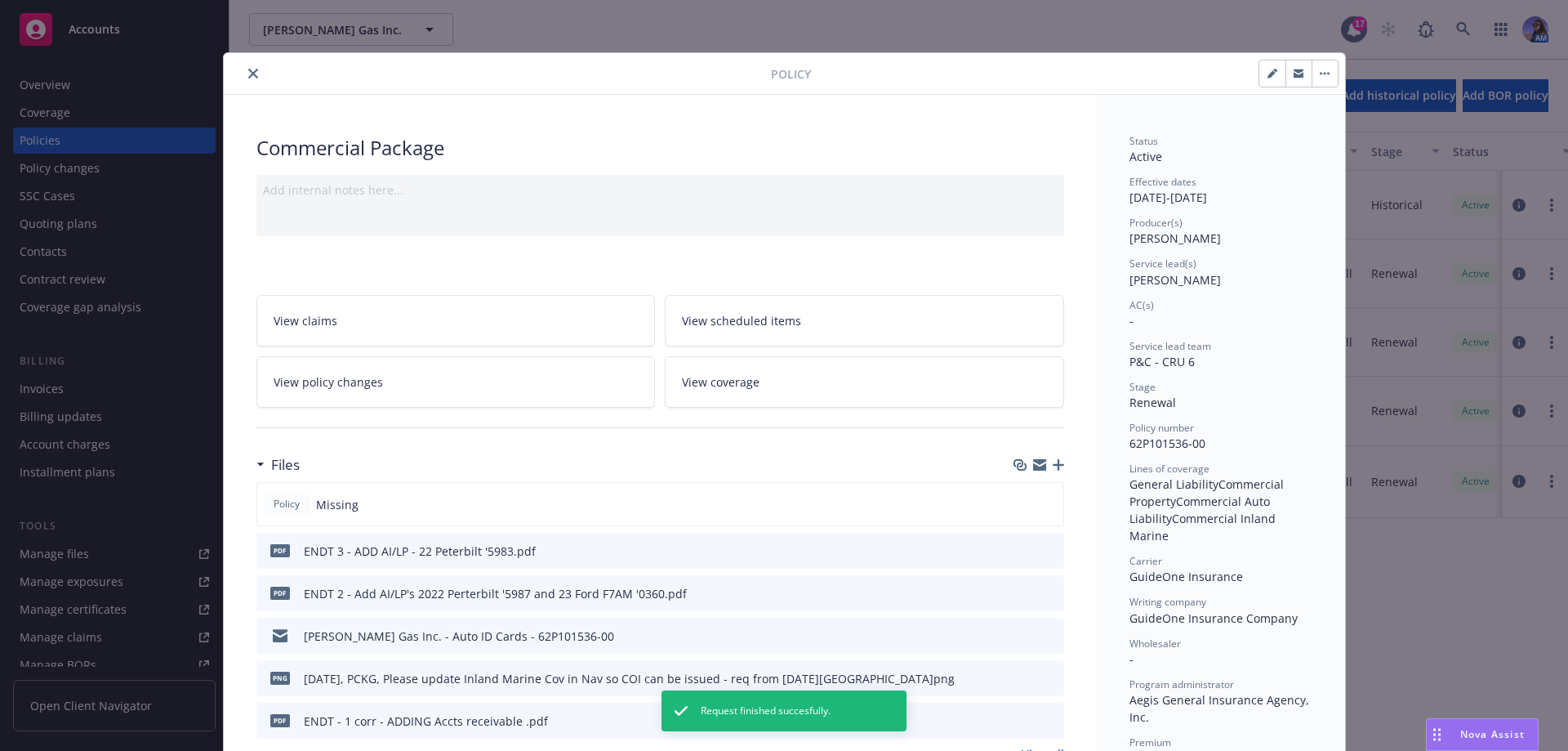
click at [249, 74] on icon "close" at bounding box center [253, 73] width 10 height 10
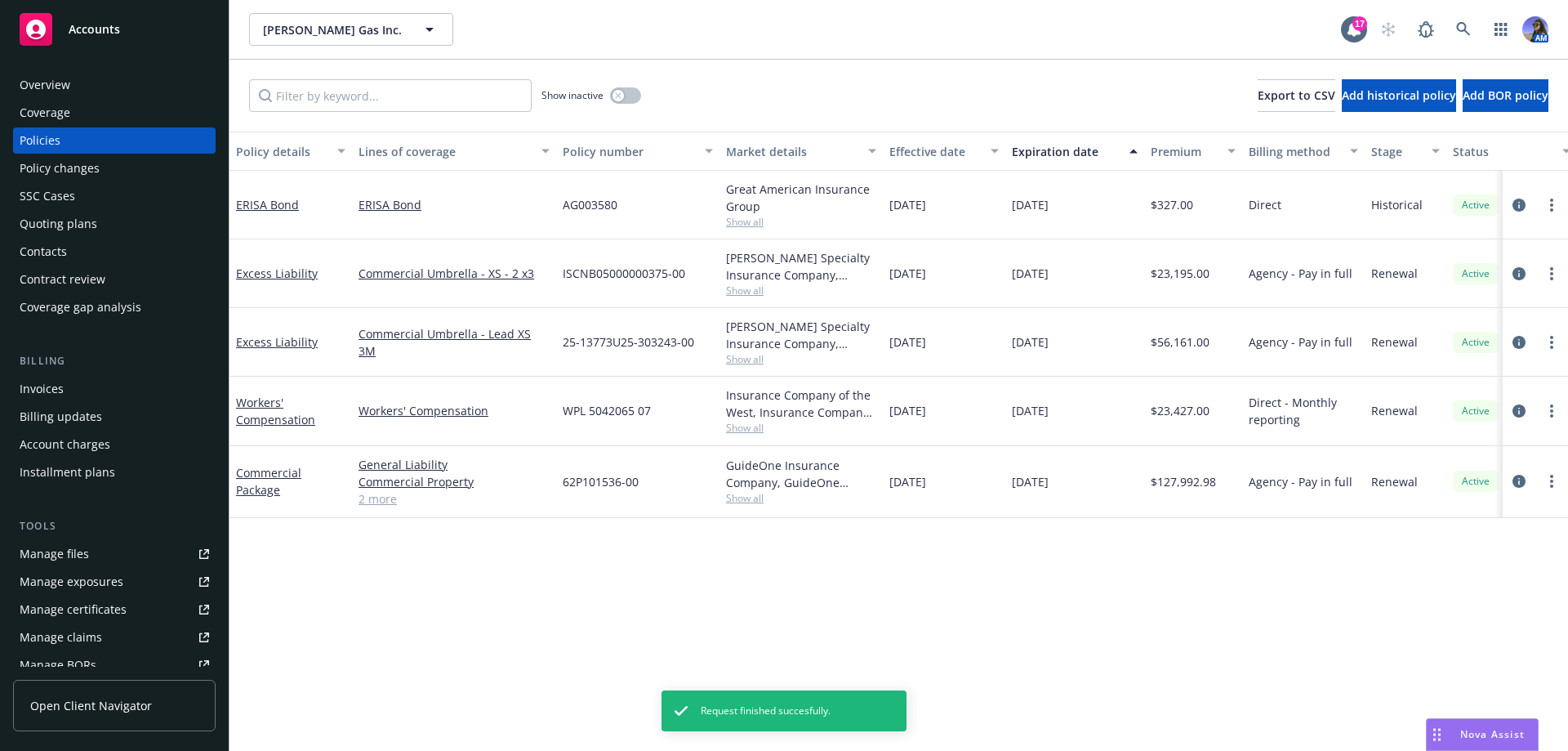
click at [109, 185] on div "SSC Cases" at bounding box center [114, 196] width 190 height 26
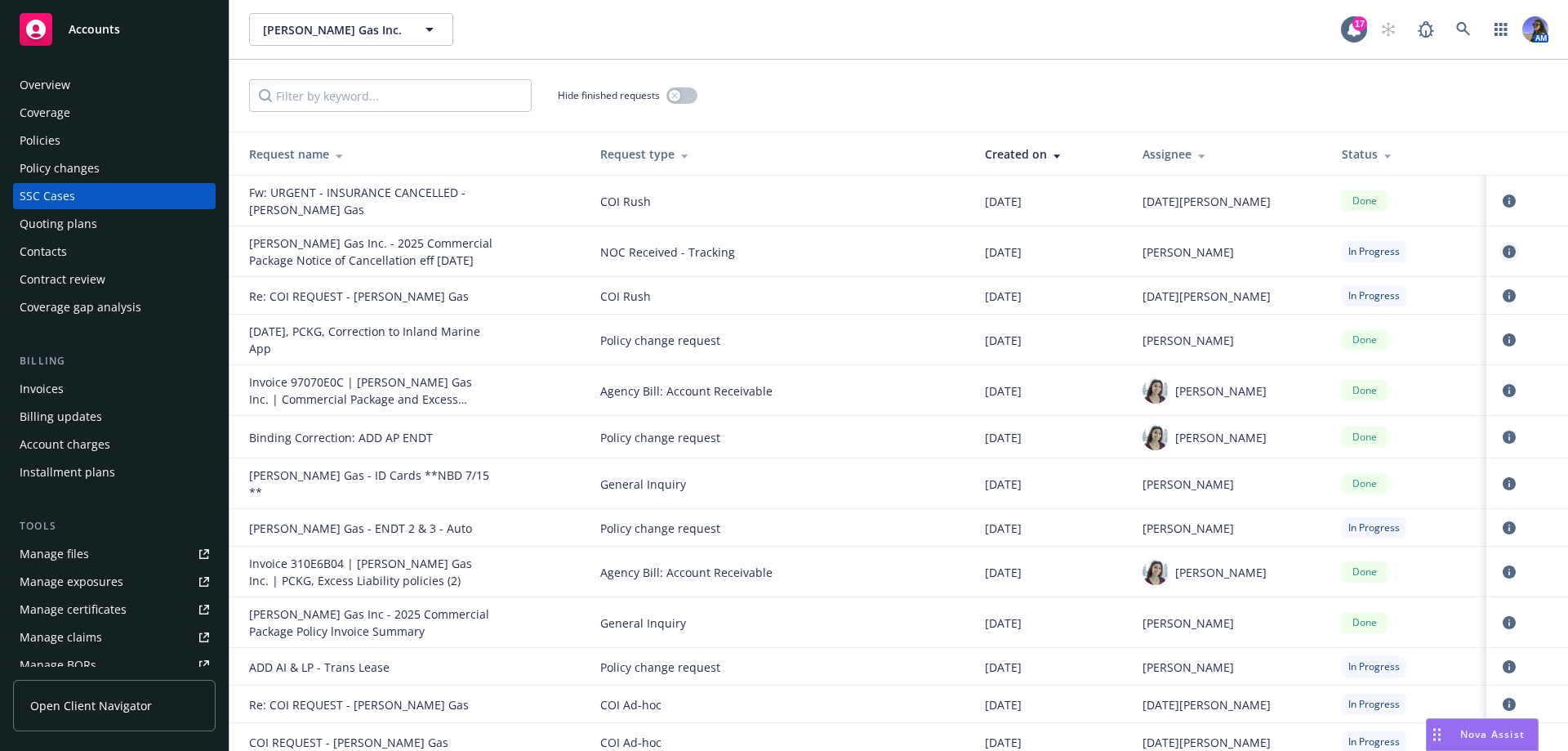
click at [1503, 253] on icon "circleInformation" at bounding box center [1509, 252] width 13 height 13
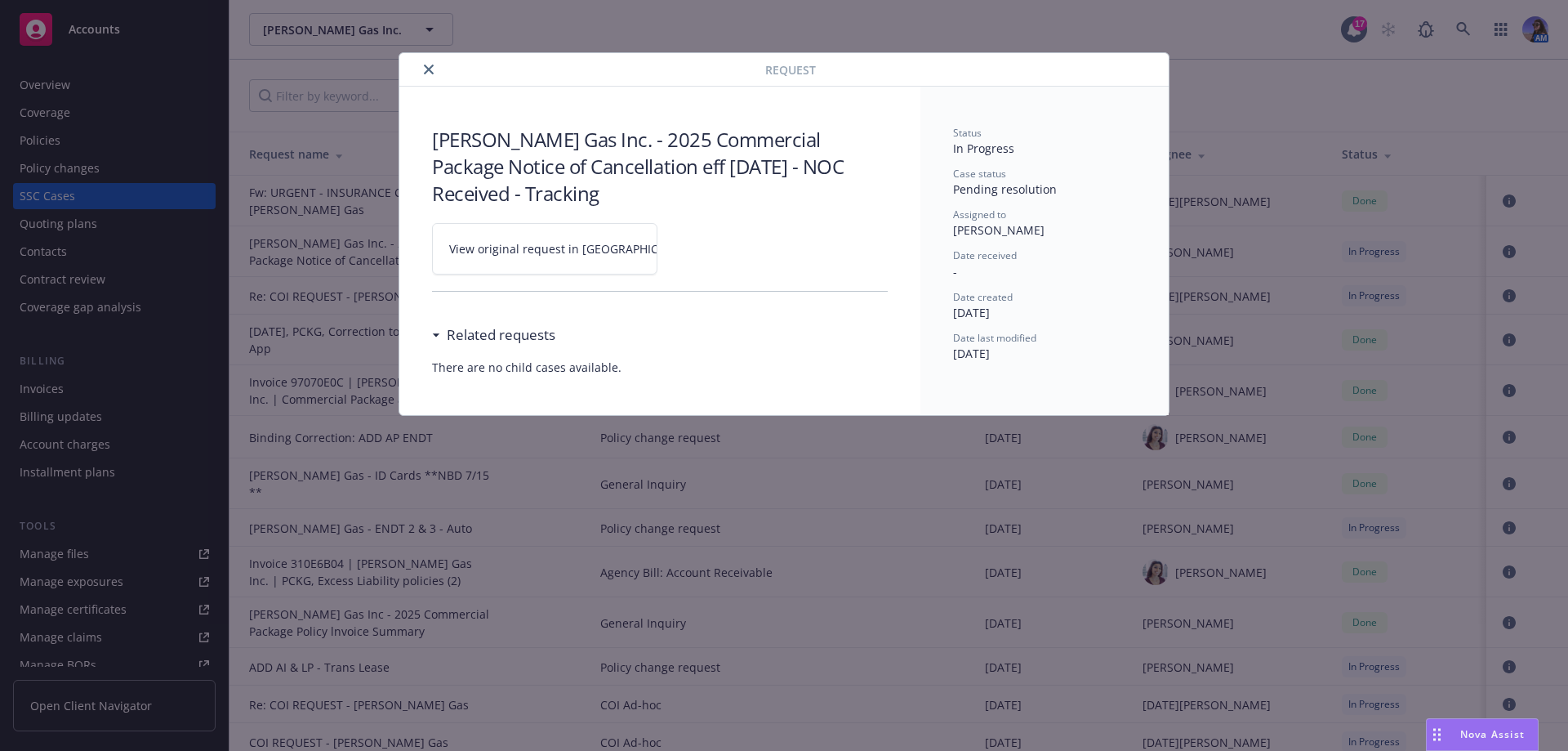
click at [515, 250] on span "View original request in [GEOGRAPHIC_DATA]" at bounding box center [573, 249] width 248 height 17
